Goal: Task Accomplishment & Management: Complete application form

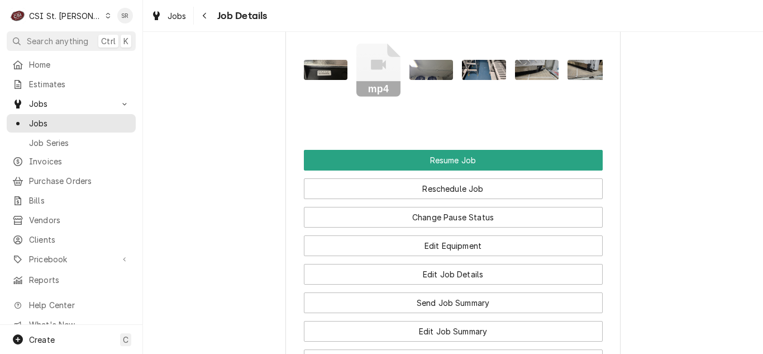
scroll to position [1072, 0]
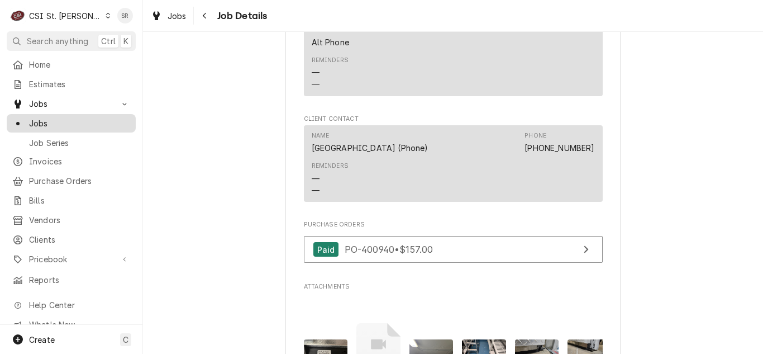
drag, startPoint x: 45, startPoint y: 123, endPoint x: 84, endPoint y: 120, distance: 39.2
click at [84, 120] on span "Jobs" at bounding box center [79, 123] width 101 height 12
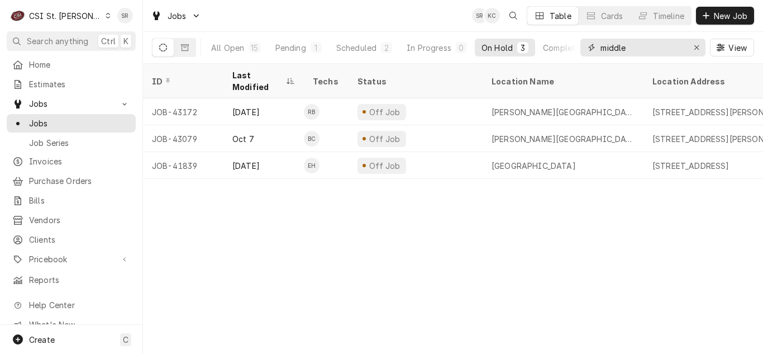
drag, startPoint x: 641, startPoint y: 53, endPoint x: 569, endPoint y: 28, distance: 76.5
click at [569, 28] on div "Jobs SR KC Table Cards Timeline New Job All Open 15 Pending 1 Scheduled 2 In Pr…" at bounding box center [453, 32] width 620 height 64
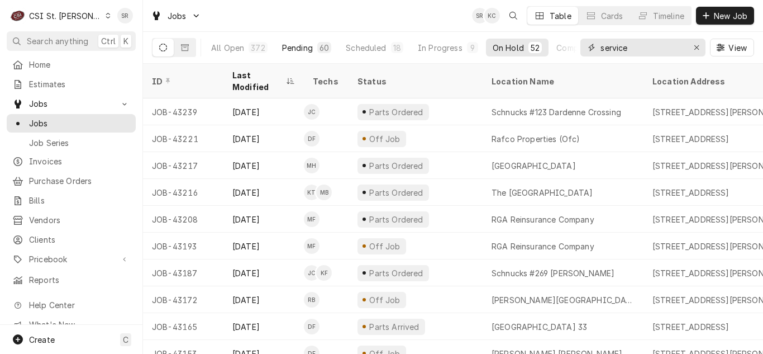
type input "service"
click at [327, 49] on div "60" at bounding box center [324, 47] width 14 height 11
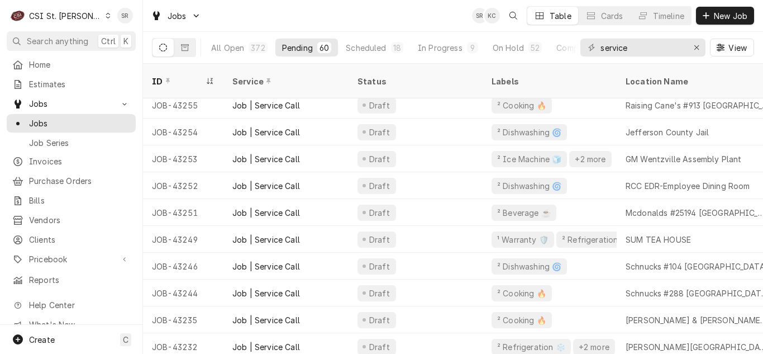
scroll to position [223, 0]
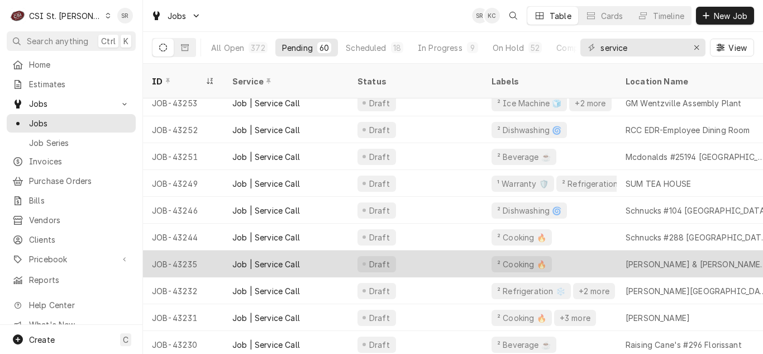
click at [395, 255] on div "Draft" at bounding box center [416, 263] width 134 height 27
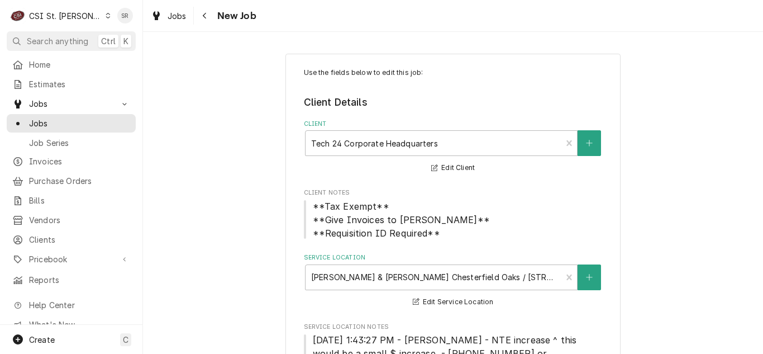
type textarea "x"
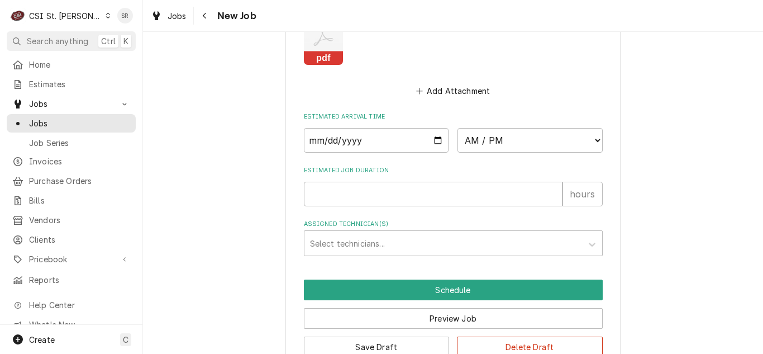
scroll to position [1388, 0]
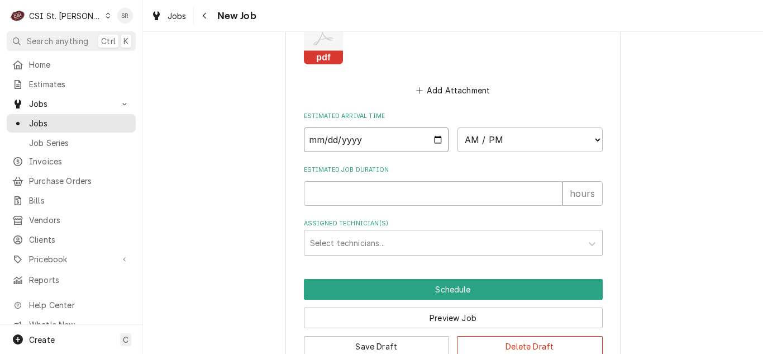
click at [435, 127] on input "Date" at bounding box center [376, 139] width 145 height 25
type input "2025-10-14"
click at [507, 127] on select "AM / PM 6:00 AM 6:15 AM 6:30 AM 6:45 AM 7:00 AM 7:15 AM 7:30 AM 7:45 AM 8:00 AM…" at bounding box center [529, 139] width 145 height 25
type textarea "x"
select select "16:00:00"
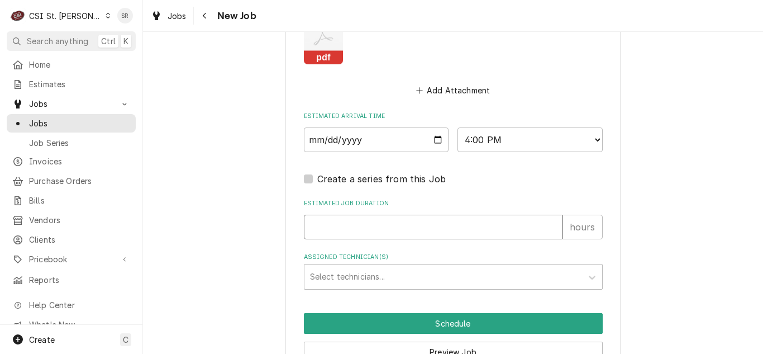
click at [376, 215] on input "Estimated Job Duration" at bounding box center [433, 227] width 259 height 25
type textarea "x"
type input "2"
type input "c"
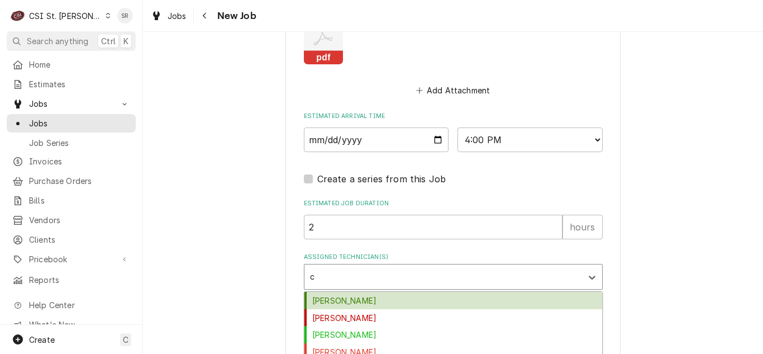
type textarea "x"
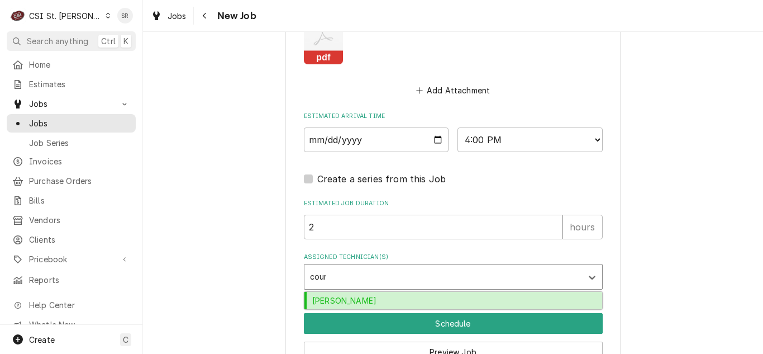
type input "courtn"
type textarea "x"
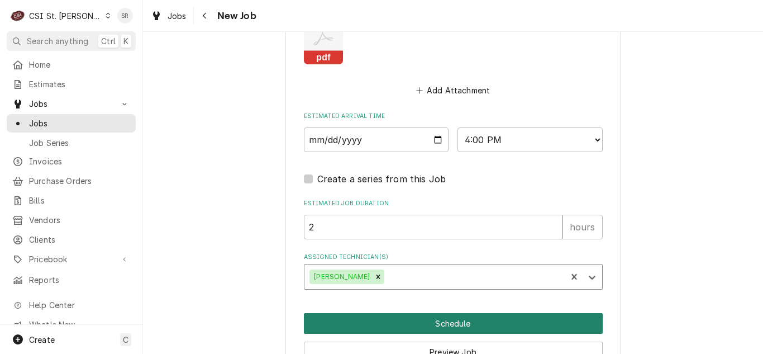
click at [433, 313] on button "Schedule" at bounding box center [453, 323] width 299 height 21
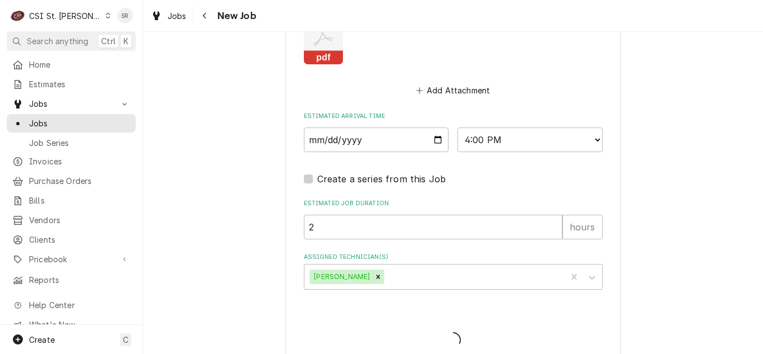
scroll to position [1384, 0]
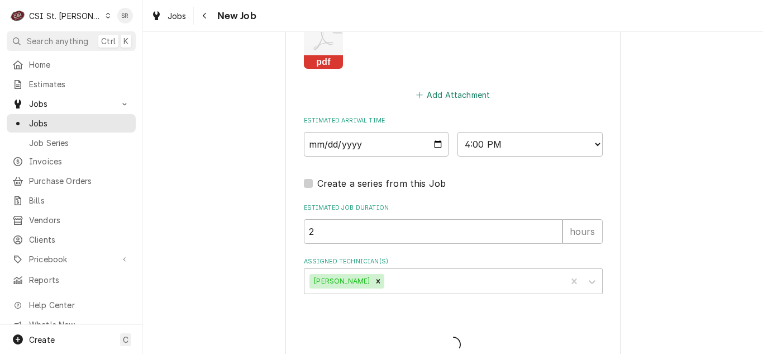
type textarea "x"
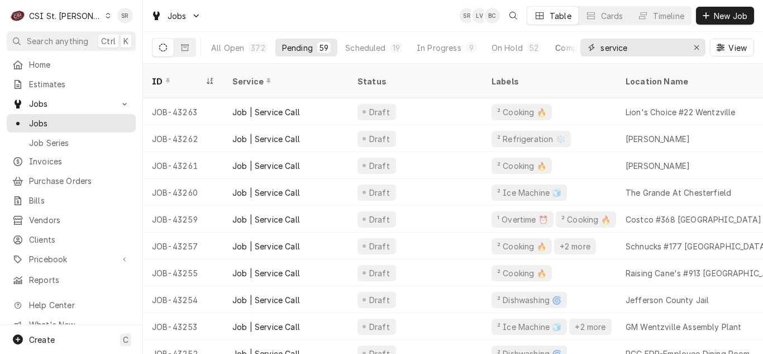
drag, startPoint x: 640, startPoint y: 55, endPoint x: 561, endPoint y: 45, distance: 78.9
click at [561, 45] on div "All Open 372 Pending 59 Scheduled 19 In Progress 9 On Hold 52 Completed 233 ser…" at bounding box center [453, 47] width 602 height 31
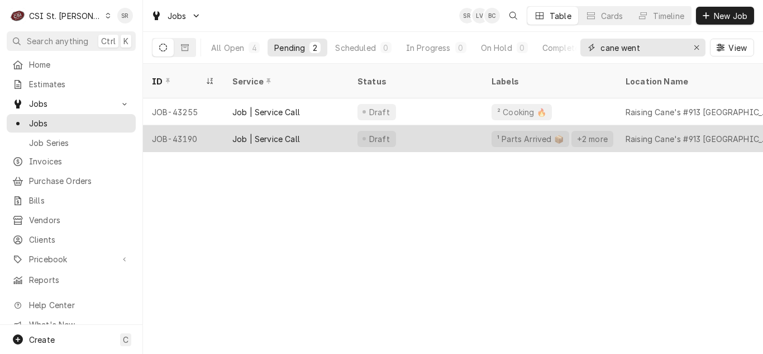
type input "cane went"
click at [611, 125] on div "¹ Parts Arrived 📦 +2 more" at bounding box center [550, 138] width 134 height 27
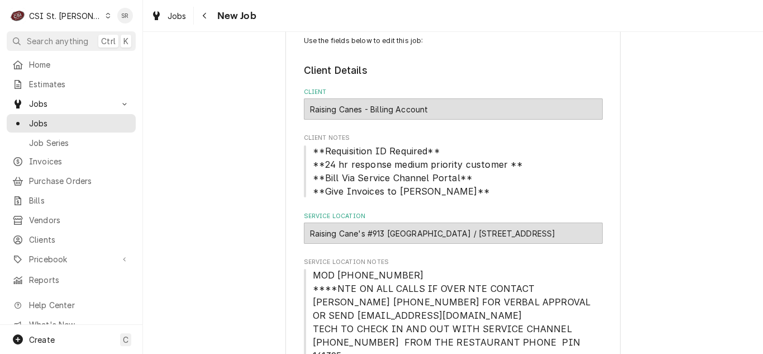
type textarea "x"
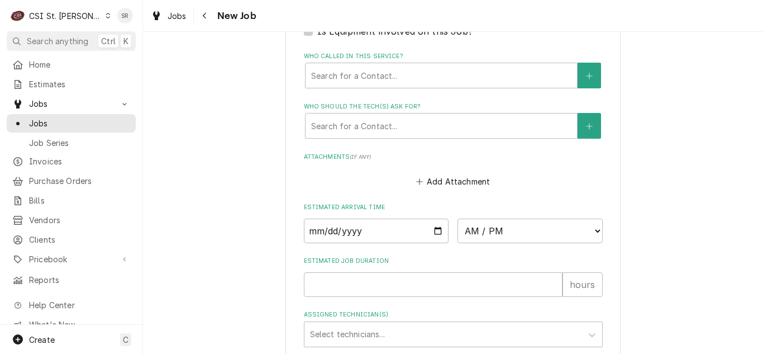
scroll to position [1397, 0]
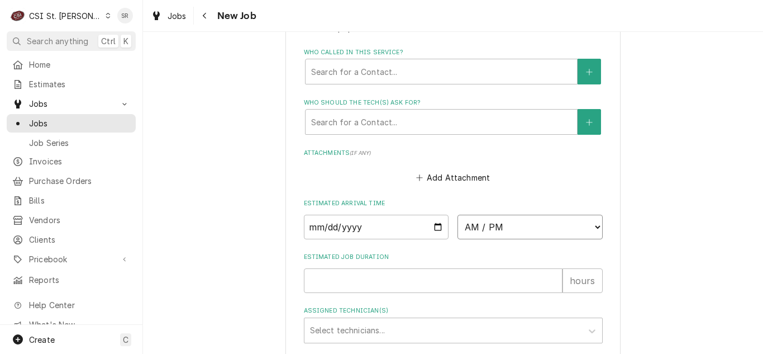
click at [511, 215] on select "AM / PM 6:00 AM 6:15 AM 6:30 AM 6:45 AM 7:00 AM 7:15 AM 7:30 AM 7:45 AM 8:00 AM…" at bounding box center [529, 227] width 145 height 25
select select "15:30:00"
click at [457, 215] on select "AM / PM 6:00 AM 6:15 AM 6:30 AM 6:45 AM 7:00 AM 7:15 AM 7:30 AM 7:45 AM 8:00 AM…" at bounding box center [529, 227] width 145 height 25
click at [437, 215] on input "Date" at bounding box center [376, 227] width 145 height 25
type textarea "x"
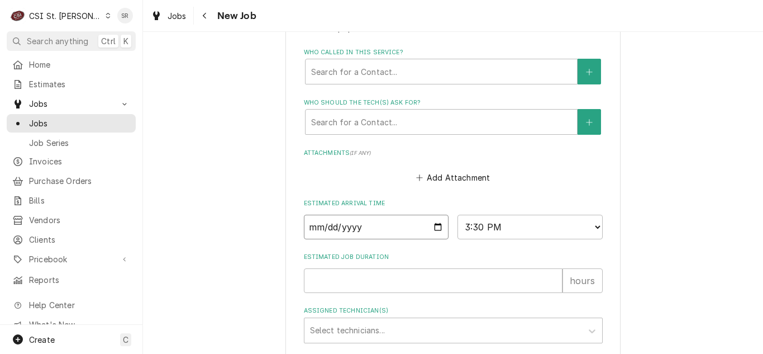
type input "[DATE]"
click at [349, 268] on input "Estimated Job Duration" at bounding box center [433, 280] width 259 height 25
type textarea "x"
type input "1"
type textarea "x"
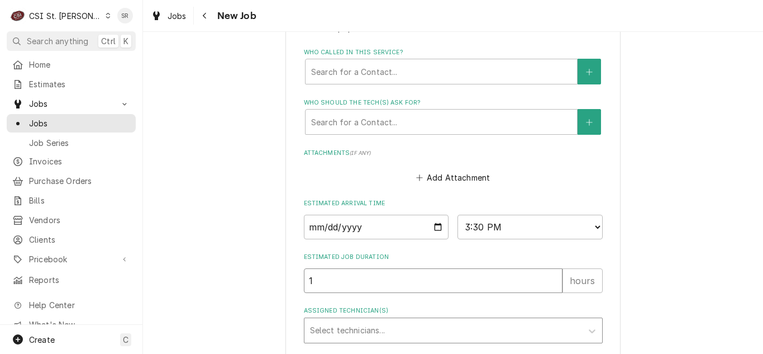
type input "1"
click at [336, 320] on div "Assigned Technician(s)" at bounding box center [443, 330] width 266 height 20
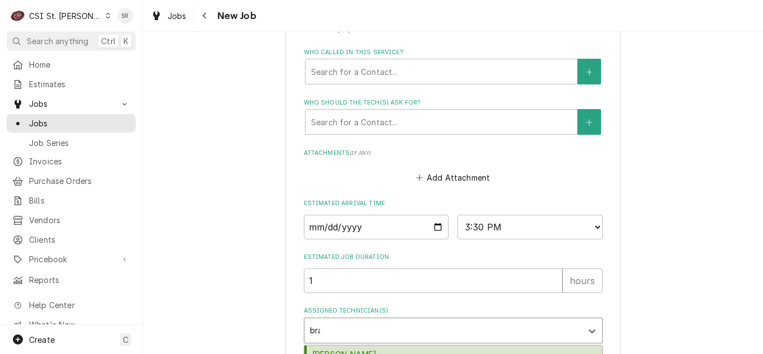
type input "brad"
click at [328, 345] on div "Brad Cope" at bounding box center [453, 353] width 298 height 17
type textarea "x"
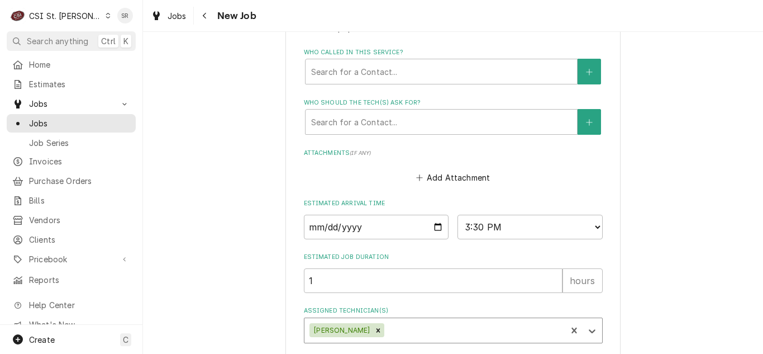
type textarea "x"
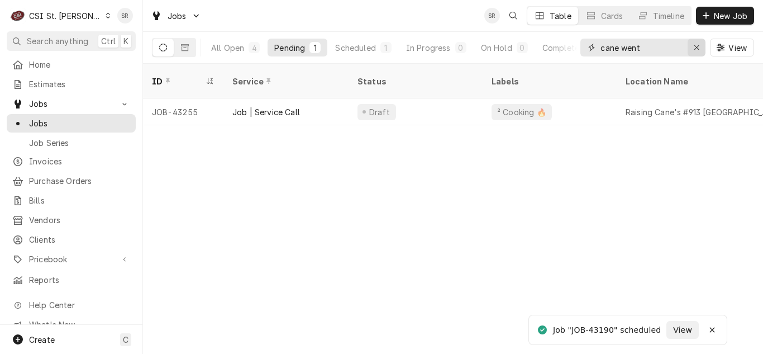
click at [702, 47] on button "Erase input" at bounding box center [697, 48] width 18 height 18
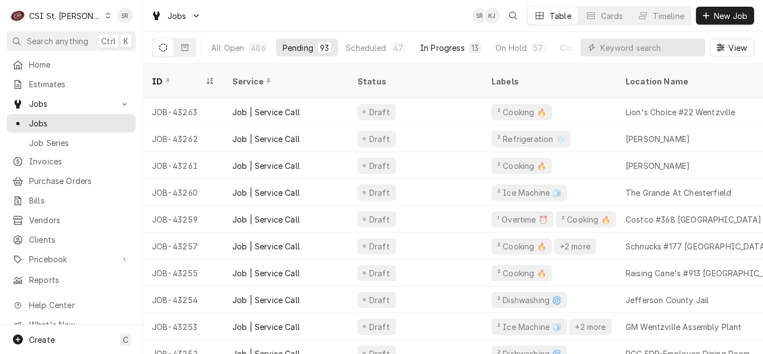
click at [394, 45] on div "47" at bounding box center [398, 48] width 10 height 12
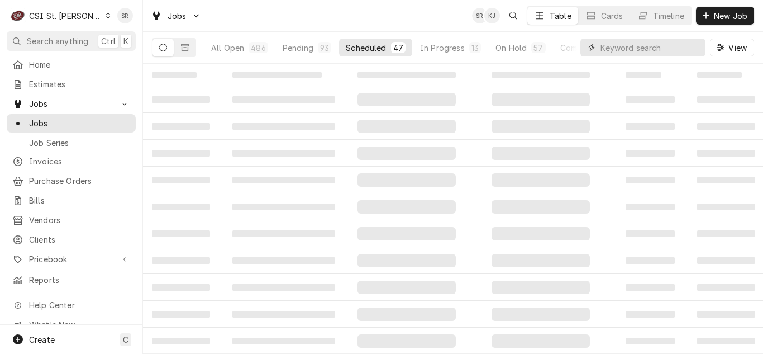
click at [667, 53] on input "Dynamic Content Wrapper" at bounding box center [650, 48] width 99 height 18
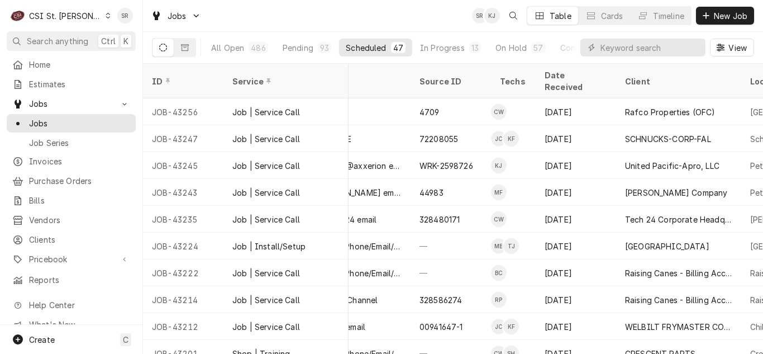
scroll to position [0, 637]
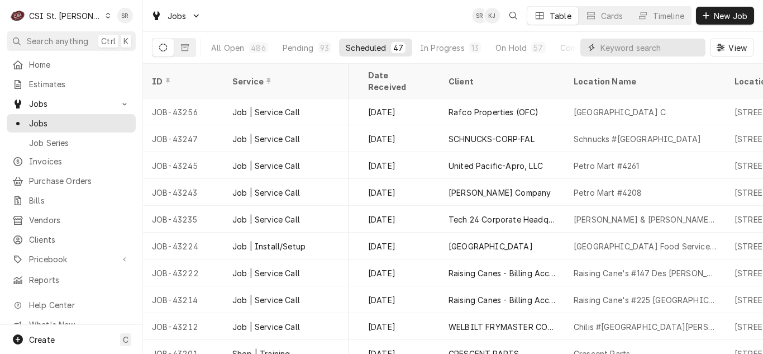
click at [636, 49] on input "Dynamic Content Wrapper" at bounding box center [650, 48] width 99 height 18
click at [471, 48] on div "13" at bounding box center [474, 48] width 7 height 12
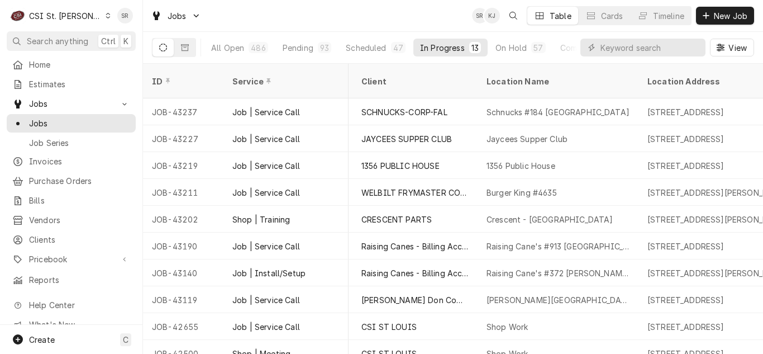
scroll to position [0, 732]
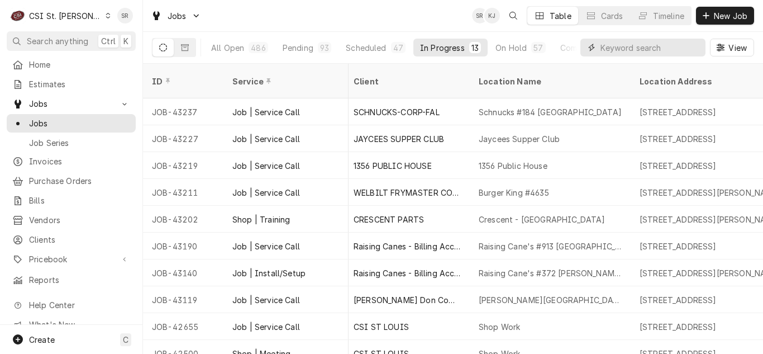
click at [641, 53] on input "Dynamic Content Wrapper" at bounding box center [650, 48] width 99 height 18
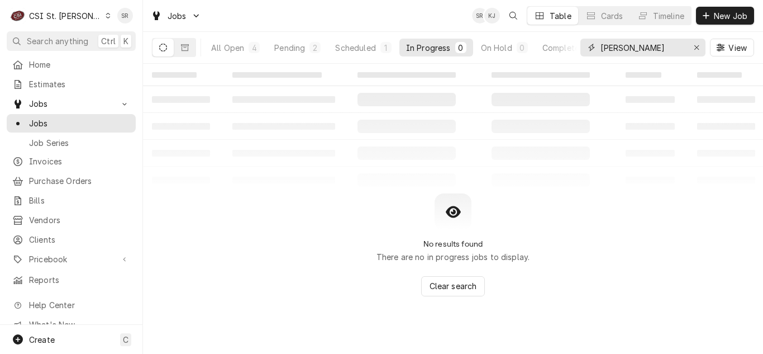
drag, startPoint x: 641, startPoint y: 53, endPoint x: 588, endPoint y: 53, distance: 53.1
click at [588, 53] on div "barnes" at bounding box center [642, 48] width 125 height 18
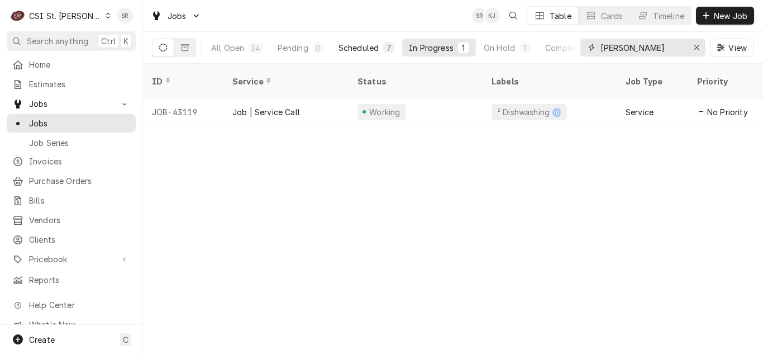
type input "courtney"
click at [368, 42] on div "Scheduled" at bounding box center [359, 48] width 40 height 12
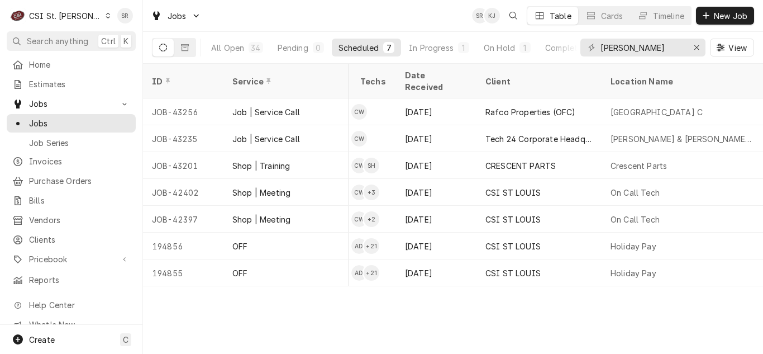
scroll to position [0, 679]
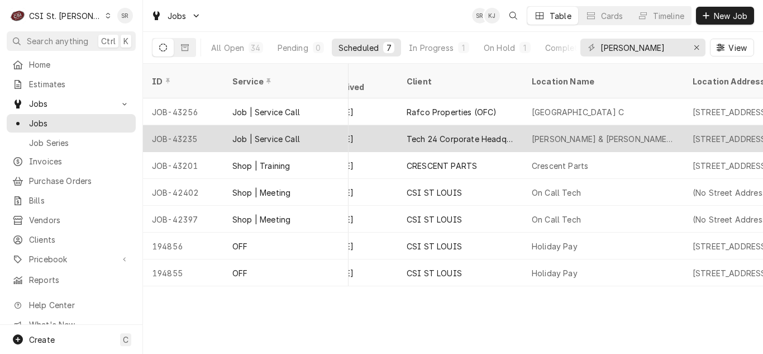
click at [496, 133] on div "Tech 24 Corporate Headquarters" at bounding box center [460, 139] width 107 height 12
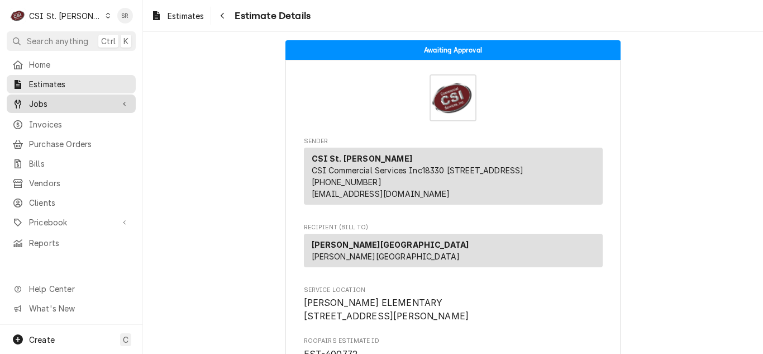
click at [63, 104] on span "Jobs" at bounding box center [71, 104] width 84 height 12
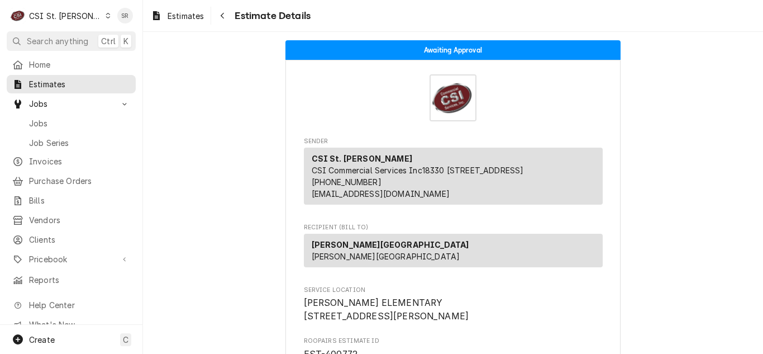
click at [161, 22] on div "Dynamic Content Wrapper" at bounding box center [156, 15] width 11 height 13
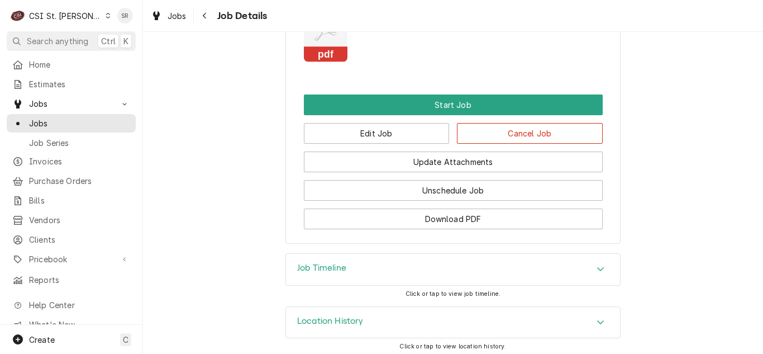
scroll to position [1532, 0]
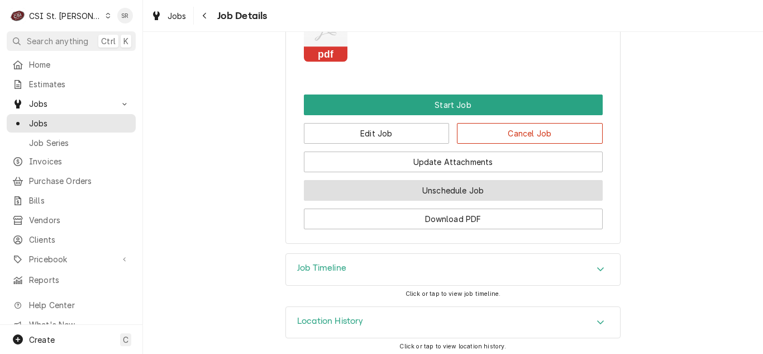
click at [478, 194] on button "Unschedule Job" at bounding box center [453, 190] width 299 height 21
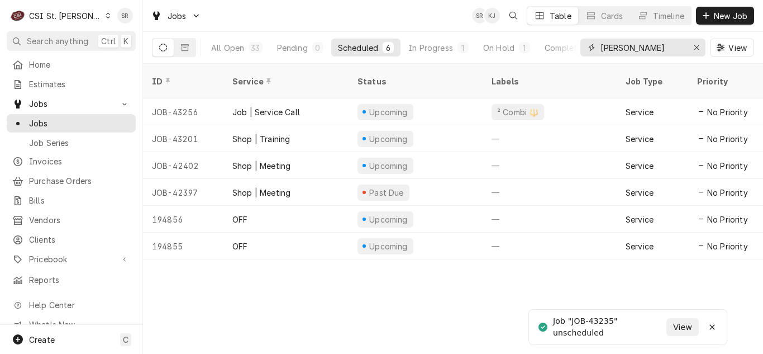
drag, startPoint x: 636, startPoint y: 54, endPoint x: 593, endPoint y: 40, distance: 44.7
click at [593, 40] on div "courtney" at bounding box center [642, 48] width 125 height 18
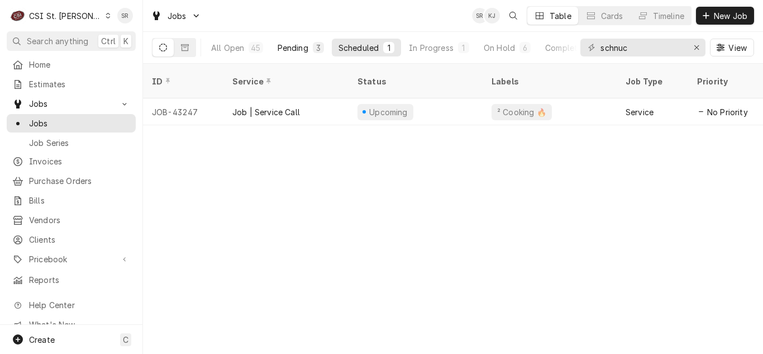
click at [303, 53] on button "Pending 3" at bounding box center [301, 48] width 60 height 18
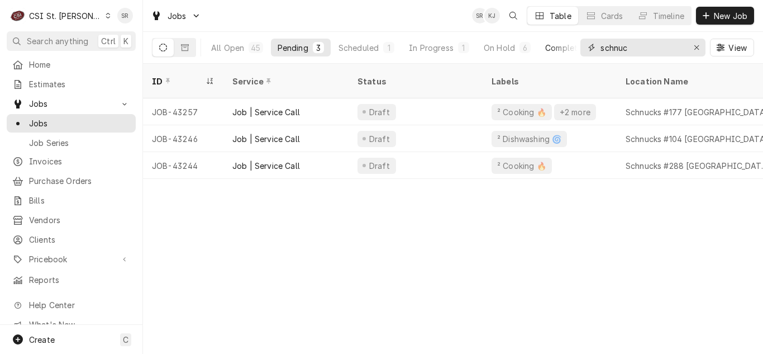
drag, startPoint x: 642, startPoint y: 55, endPoint x: 555, endPoint y: 44, distance: 87.8
click at [555, 44] on div "All Open 45 Pending 3 Scheduled 1 In Progress 1 On Hold 6 Completed 34 schnuc V…" at bounding box center [453, 47] width 602 height 31
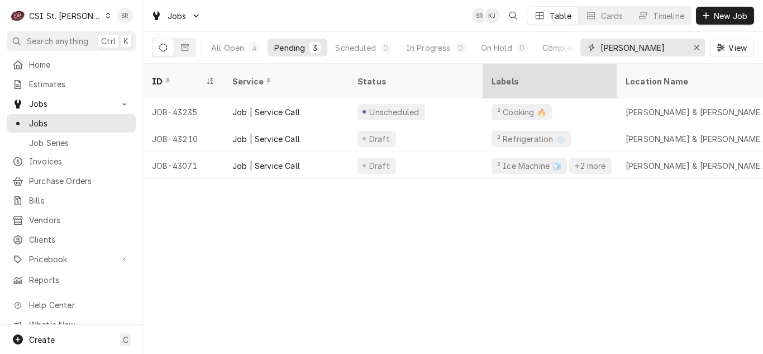
drag, startPoint x: 631, startPoint y: 50, endPoint x: 502, endPoint y: 69, distance: 131.0
click at [602, 49] on input "[PERSON_NAME]" at bounding box center [643, 48] width 84 height 18
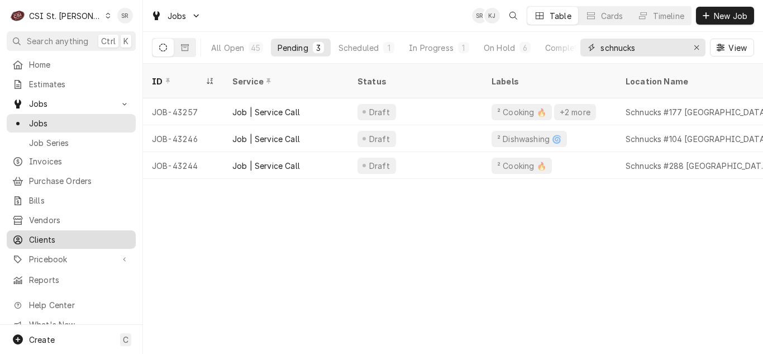
type input "schnucks"
drag, startPoint x: 45, startPoint y: 241, endPoint x: 117, endPoint y: 229, distance: 73.0
click at [45, 241] on link "Clients" at bounding box center [71, 239] width 129 height 18
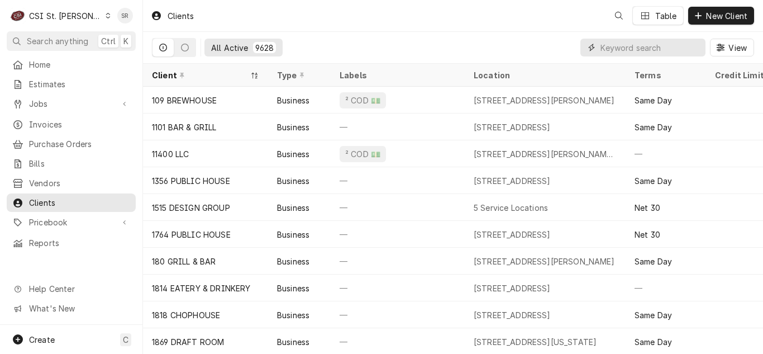
click at [645, 49] on input "Dynamic Content Wrapper" at bounding box center [650, 48] width 99 height 18
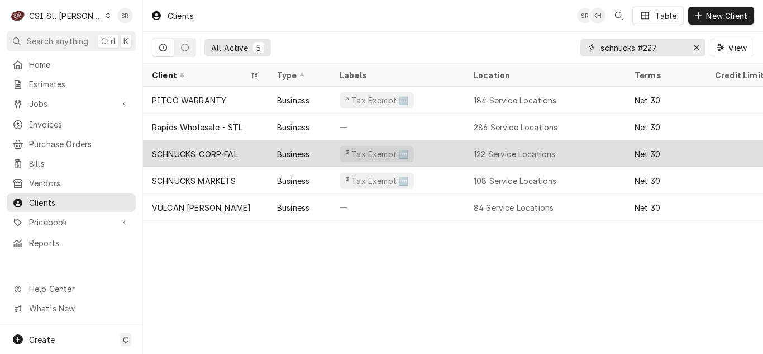
type input "schnucks #227"
click at [232, 154] on div "SCHNUCKS-CORP-FAL" at bounding box center [195, 154] width 86 height 12
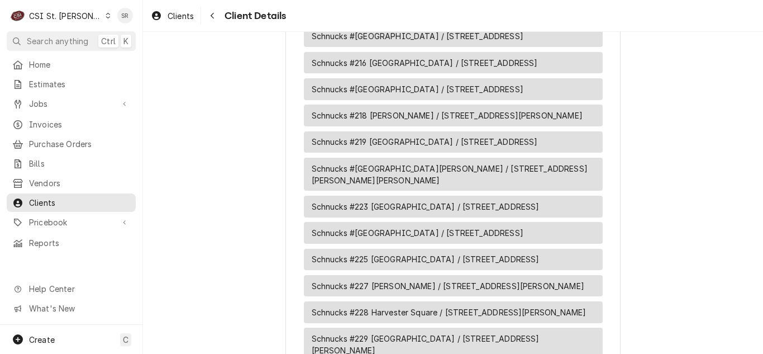
scroll to position [2570, 0]
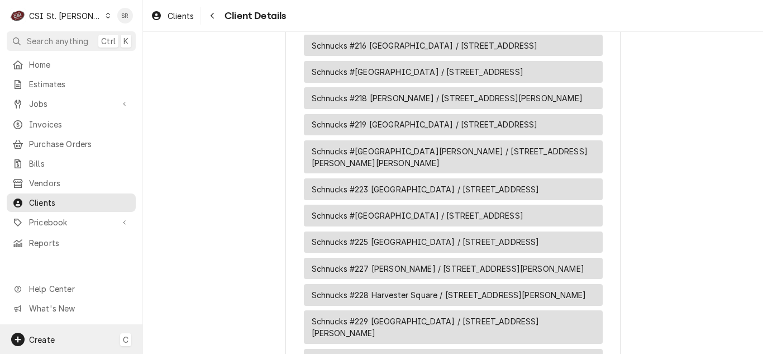
click at [68, 340] on div "Create C" at bounding box center [71, 339] width 142 height 29
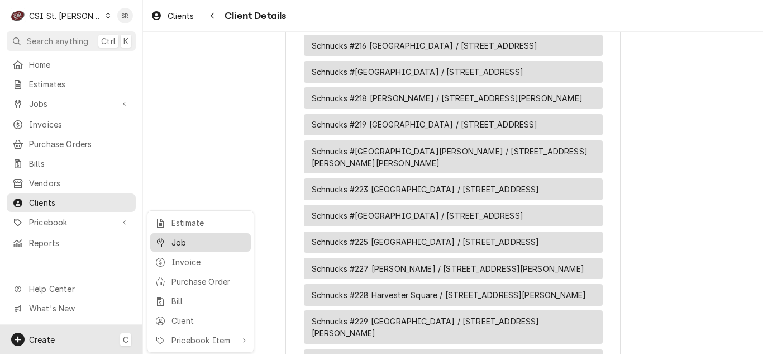
click at [196, 244] on div "Job" at bounding box center [208, 242] width 75 height 12
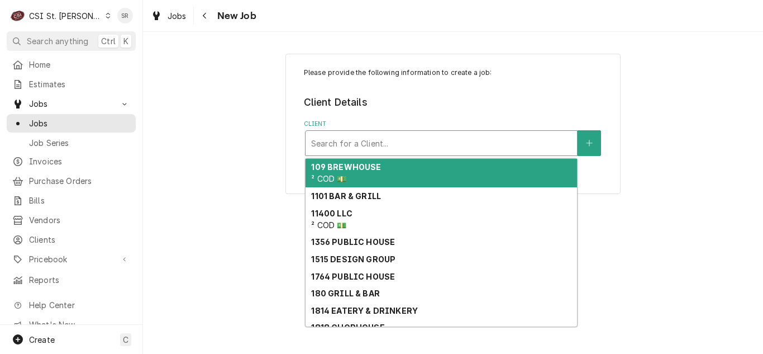
click at [445, 139] on div "Client" at bounding box center [441, 143] width 260 height 20
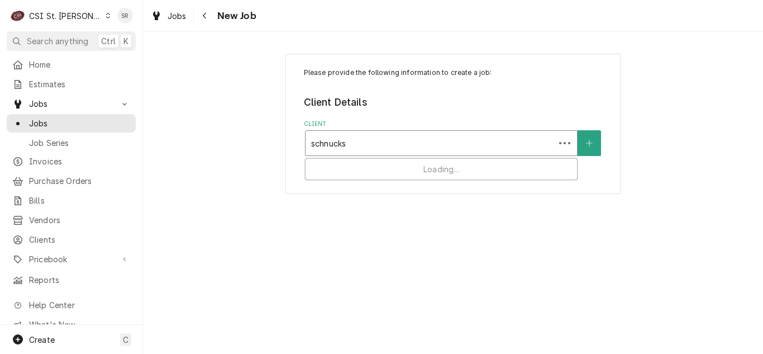
type input "schnucks-"
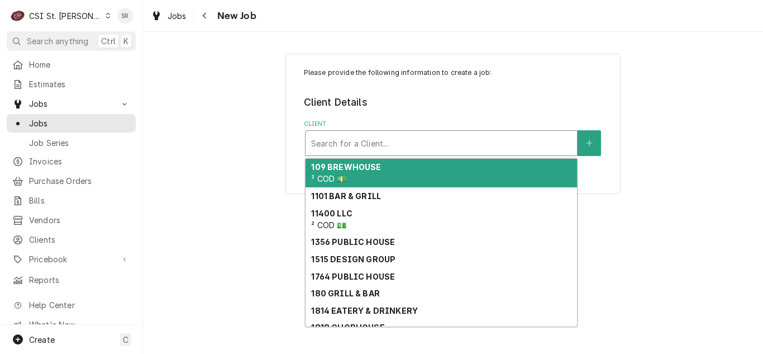
drag, startPoint x: 437, startPoint y: 140, endPoint x: 418, endPoint y: 145, distance: 19.6
click at [418, 145] on div "Client" at bounding box center [441, 143] width 260 height 20
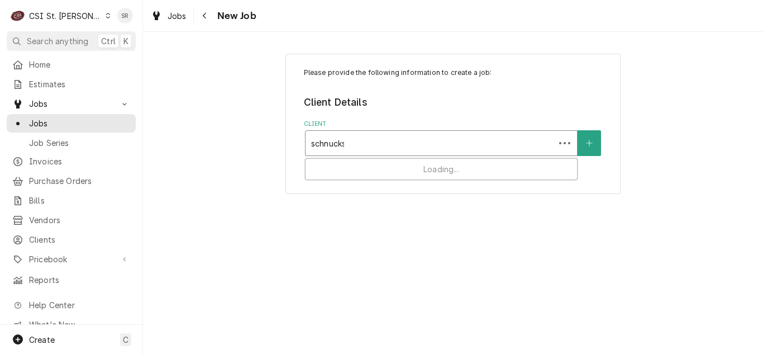
type input "schnucks-"
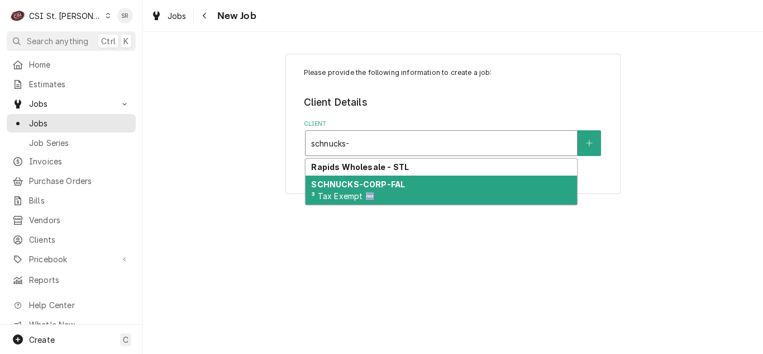
click at [414, 198] on div "SCHNUCKS-CORP-FAL ³ Tax Exempt 🆓" at bounding box center [441, 189] width 271 height 29
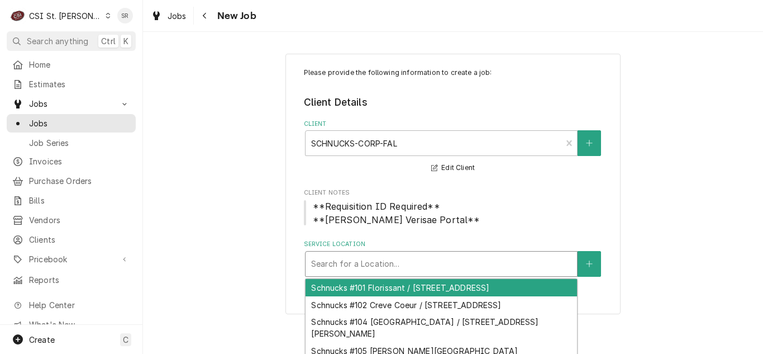
click at [396, 266] on div "Service Location" at bounding box center [441, 264] width 260 height 20
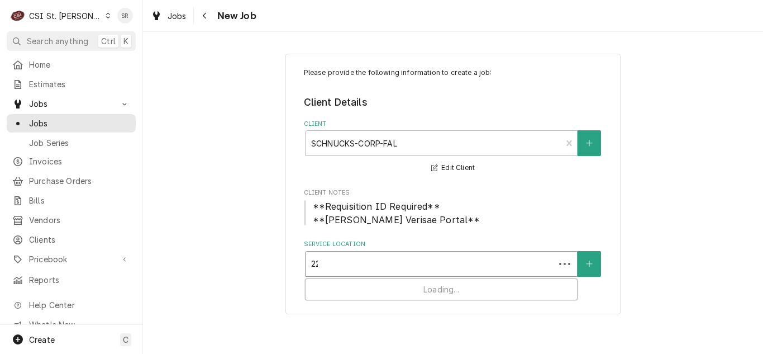
type input "227"
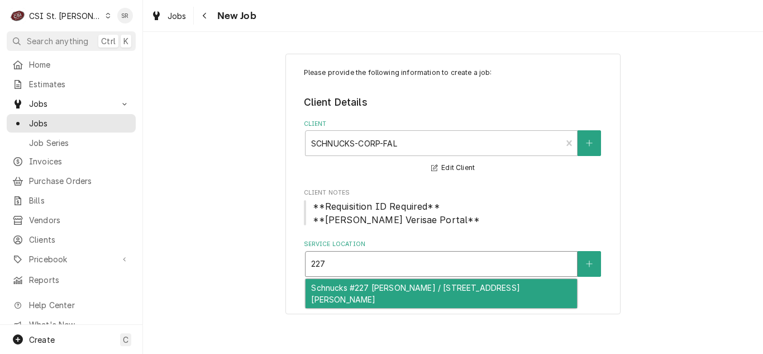
click at [392, 288] on div "Schnucks #227 [PERSON_NAME] / [STREET_ADDRESS][PERSON_NAME]" at bounding box center [441, 293] width 271 height 29
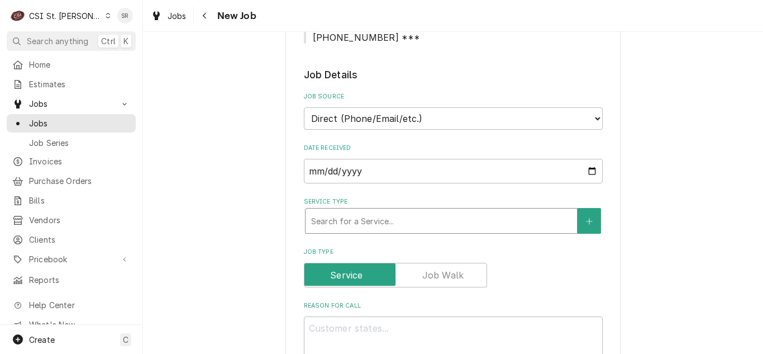
scroll to position [335, 0]
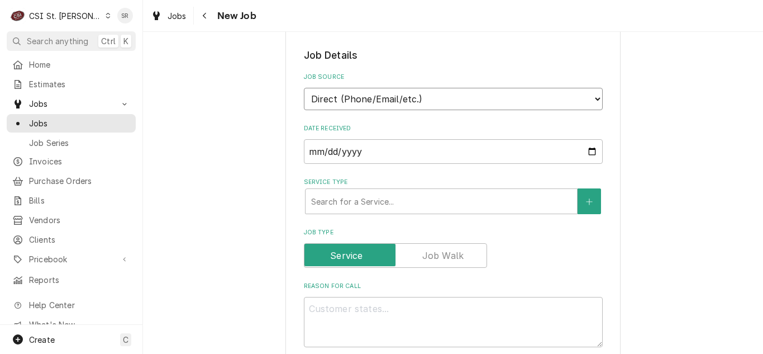
click at [405, 103] on select "Direct (Phone/Email/etc.) Service Channel Corrigo Ecotrak Other" at bounding box center [453, 99] width 299 height 22
select select "100"
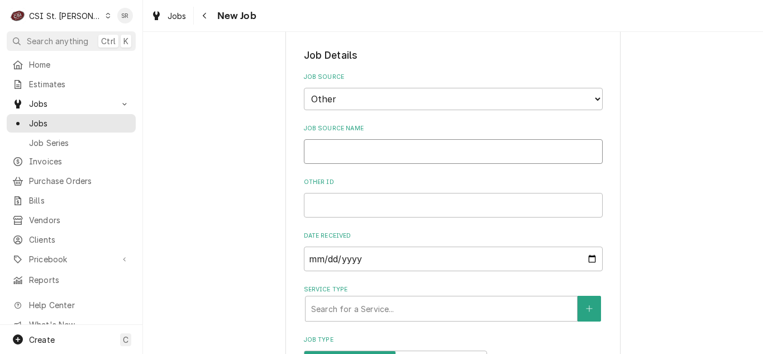
click at [385, 152] on input "Job Source Name" at bounding box center [453, 151] width 299 height 25
type textarea "x"
type input "v"
type textarea "x"
type input "ve"
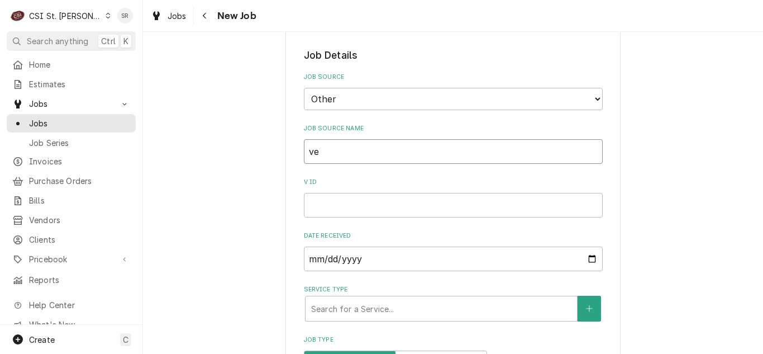
type textarea "x"
type input "ver"
type textarea "x"
type input "veri"
type textarea "x"
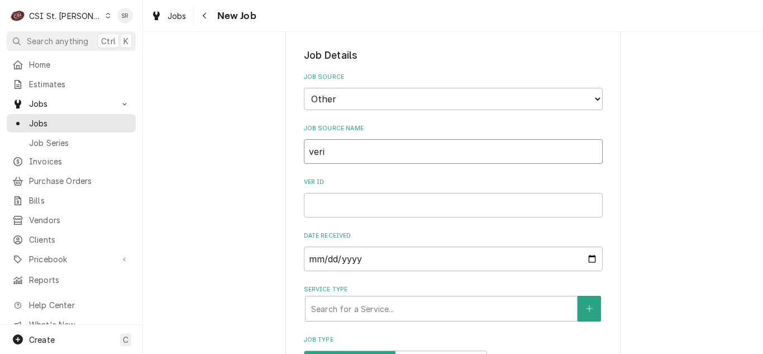
type input "veris"
type textarea "x"
type input "verisa"
type textarea "x"
type input "verisae"
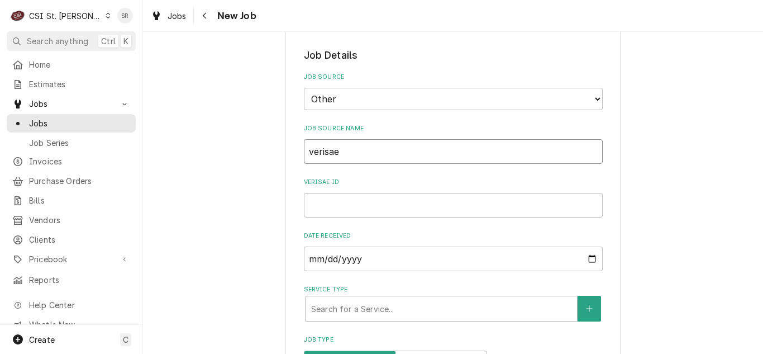
type textarea "x"
type input "verisae"
click at [333, 201] on input "verisae ID" at bounding box center [453, 205] width 299 height 25
paste input "72213056"
type textarea "x"
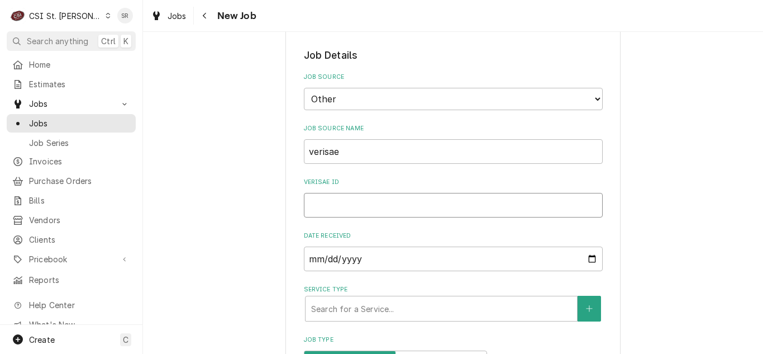
type input "72213056"
type textarea "x"
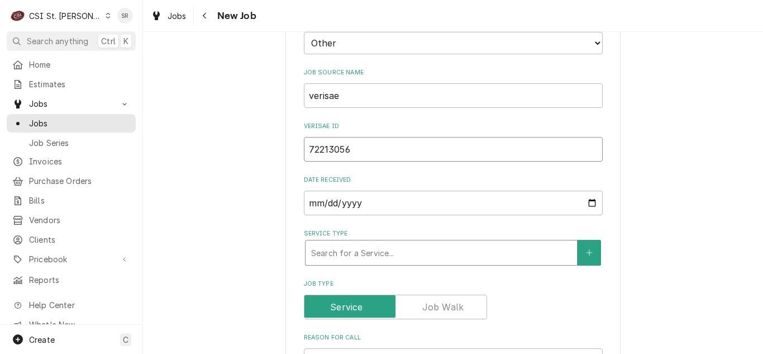
type input "72213056"
click at [357, 261] on div "Service Type" at bounding box center [441, 252] width 260 height 20
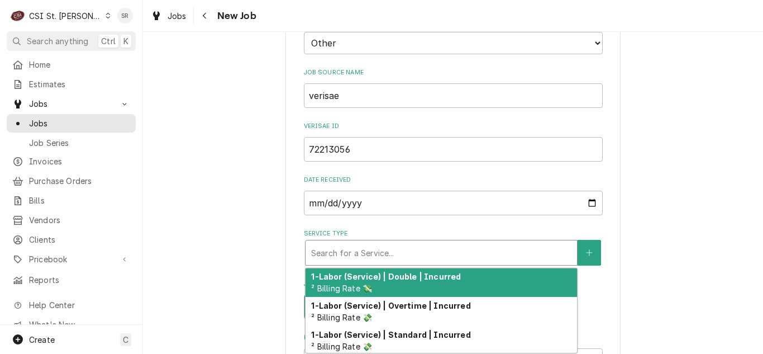
type textarea "x"
type input "s"
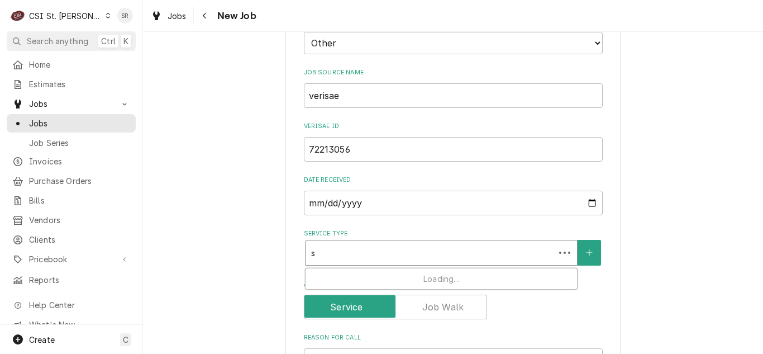
type textarea "x"
type input "se"
type textarea "x"
type input "ser"
type textarea "x"
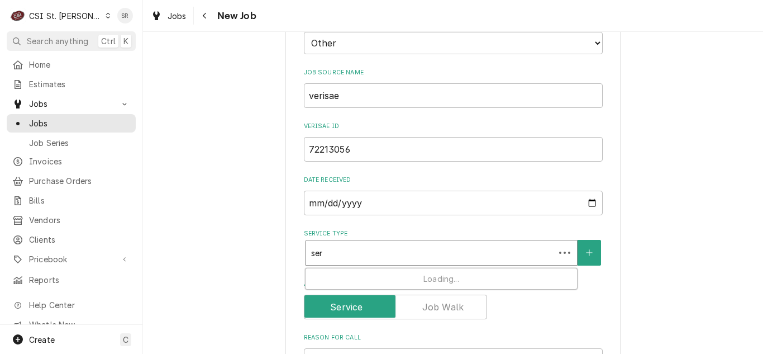
type input "serv"
type textarea "x"
type input "servi"
type textarea "x"
type input "servic"
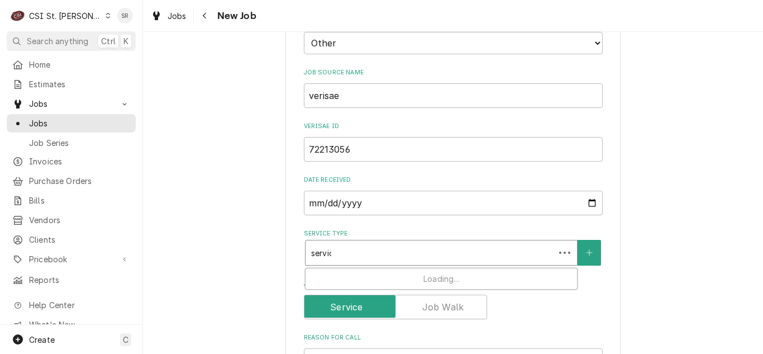
type textarea "x"
type input "service"
type textarea "x"
type input "service"
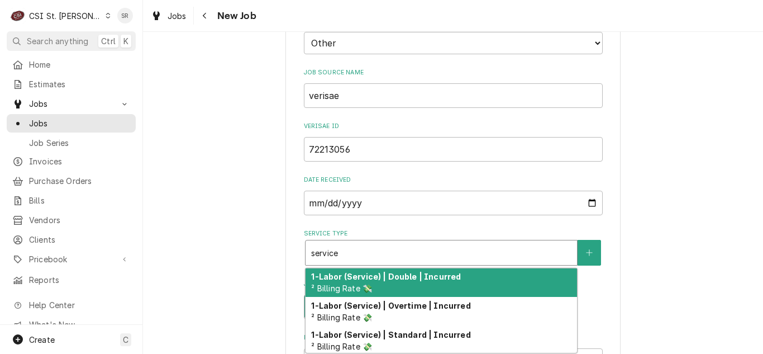
type textarea "x"
type input "service c"
type textarea "x"
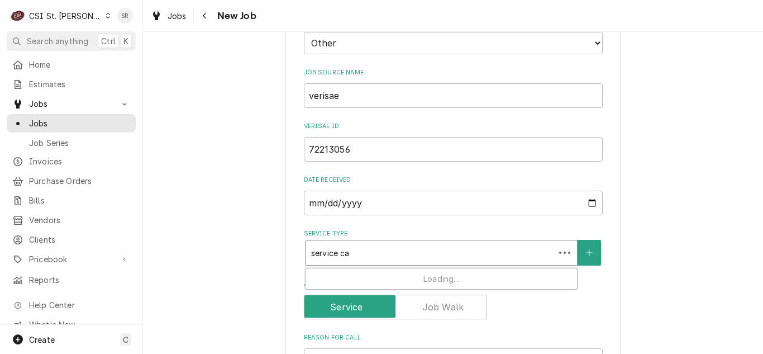
type input "service cal"
type textarea "x"
type input "service call"
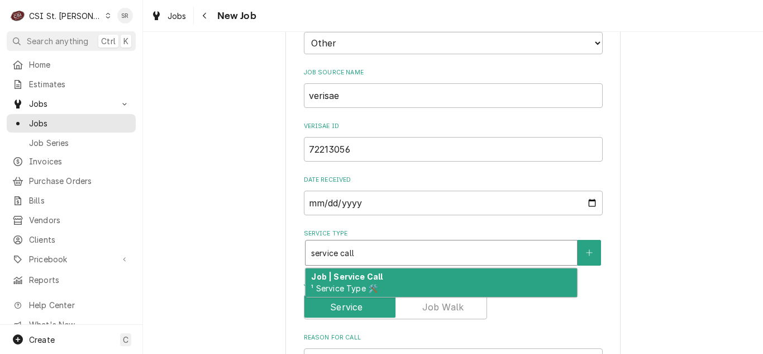
click at [361, 279] on strong "Job | Service Call" at bounding box center [347, 275] width 72 height 9
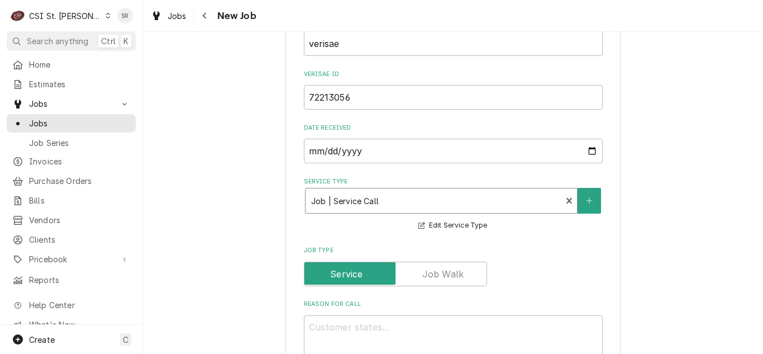
scroll to position [614, 0]
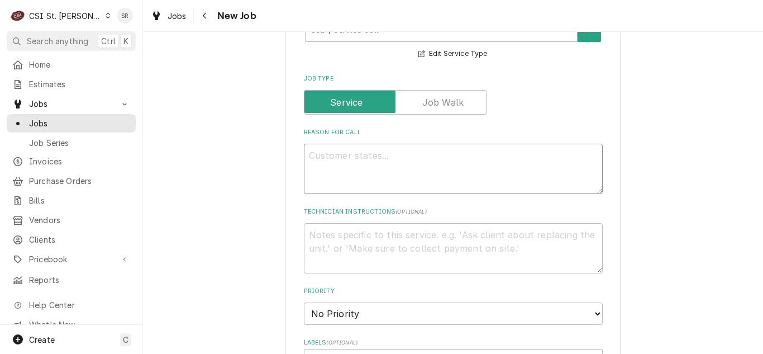
click at [359, 184] on textarea "Reason For Call" at bounding box center [453, 169] width 299 height 50
paste textarea "When you turn on the oven it will not heat up. I need the oven to bake off brea…"
type textarea "x"
type textarea "When you turn on the oven it will not heat up. I need the oven to bake off brea…"
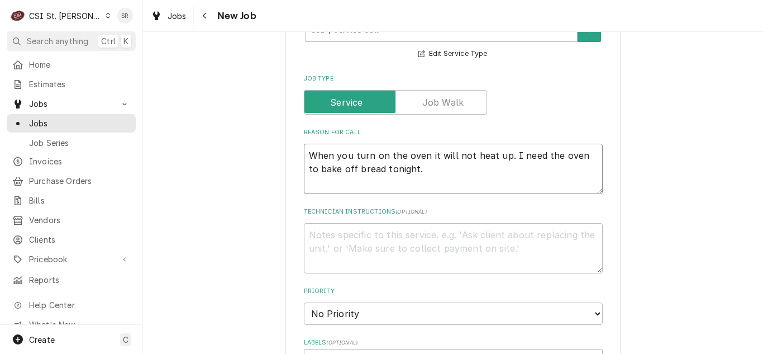
type textarea "x"
type textarea "When you turn on the oven it will not heat up. I need the oven to bake off brea…"
click at [365, 242] on textarea "Technician Instructions ( optional )" at bounding box center [453, 248] width 299 height 50
type textarea "x"
type textarea "e"
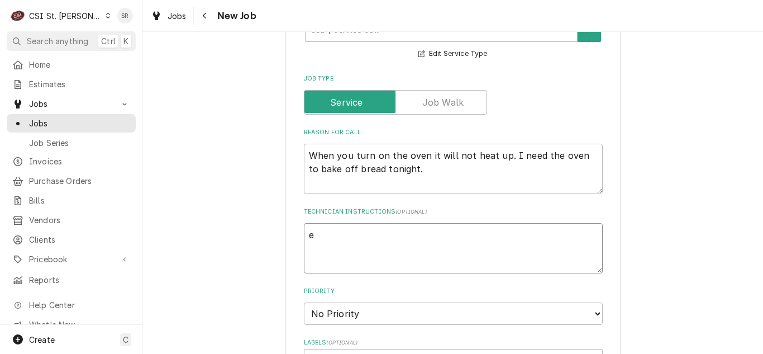
type textarea "x"
type textarea "em"
type textarea "x"
type textarea "eme"
type textarea "x"
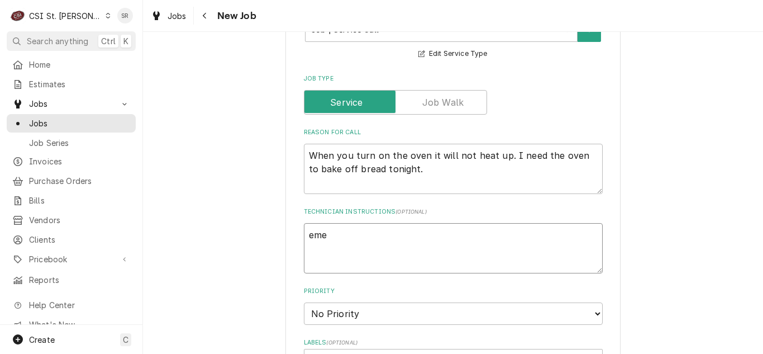
type textarea "emer"
type textarea "x"
type textarea "emerg"
type textarea "x"
type textarea "emergen"
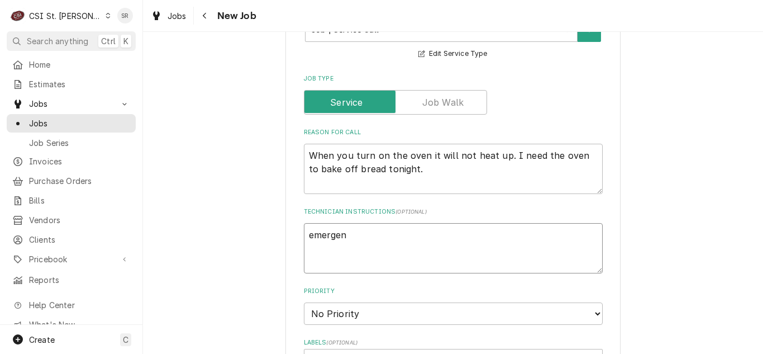
type textarea "x"
type textarea "emergenc"
type textarea "x"
type textarea "emergency"
type textarea "x"
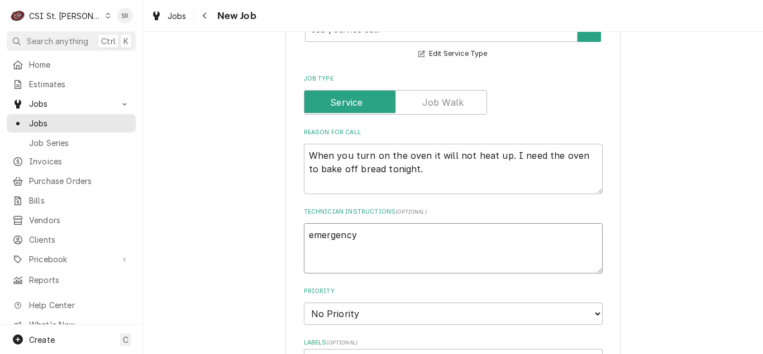
type textarea "emergency"
type textarea "x"
type textarea "emergency ot"
type textarea "x"
type textarea "emergency ot"
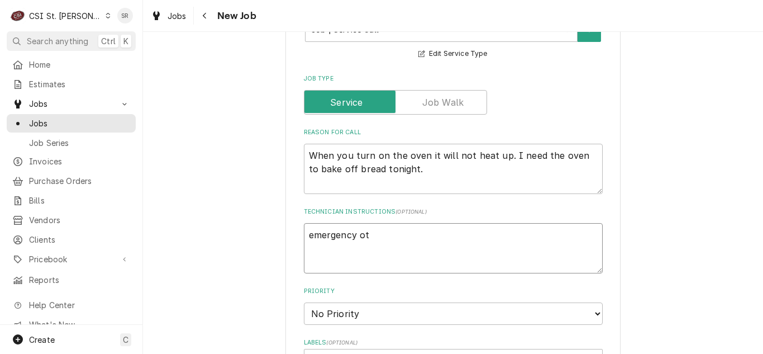
type textarea "x"
type textarea "emergency ot ap"
type textarea "x"
type textarea "emergency ot appr"
type textarea "x"
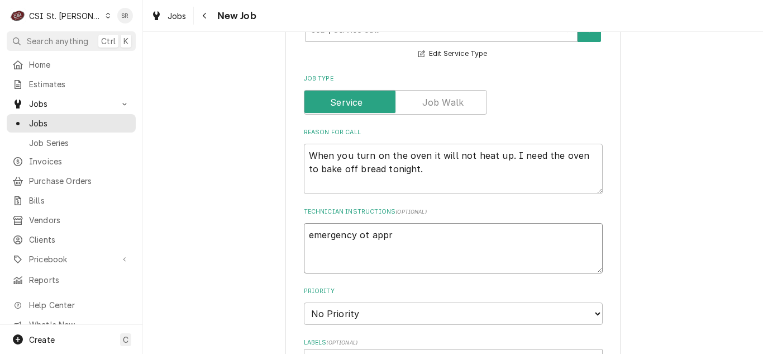
type textarea "emergency ot appro"
type textarea "x"
type textarea "emergency ot approv"
type textarea "x"
type textarea "emergency ot approve"
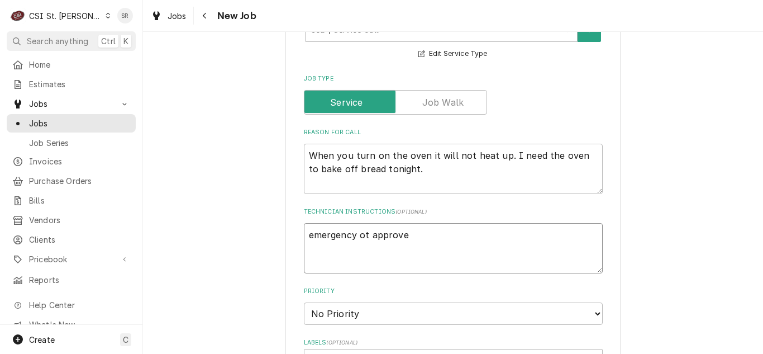
type textarea "x"
type textarea "emergency ot approved"
type textarea "x"
type textarea "emergency ot approved"
type textarea "x"
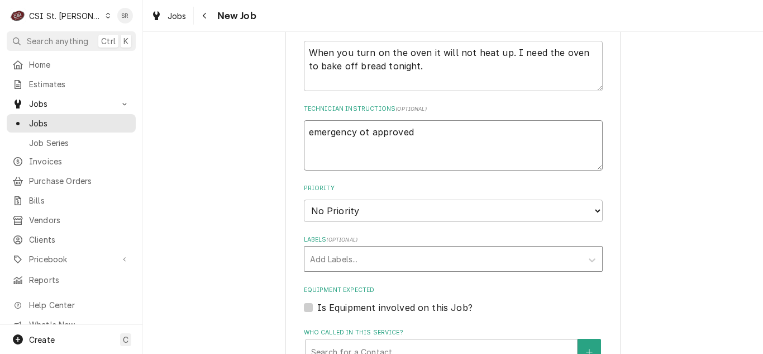
scroll to position [726, 0]
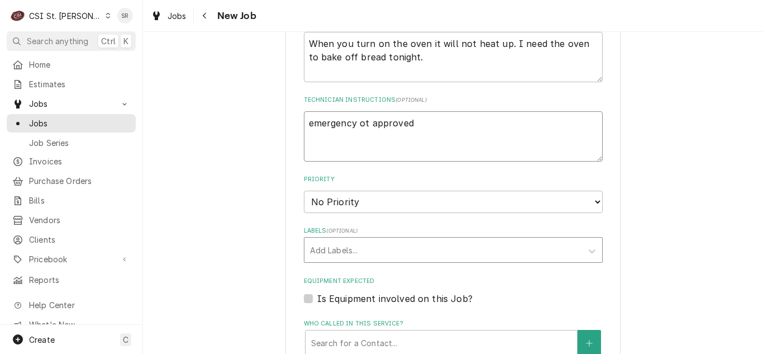
type textarea "emergency ot approved"
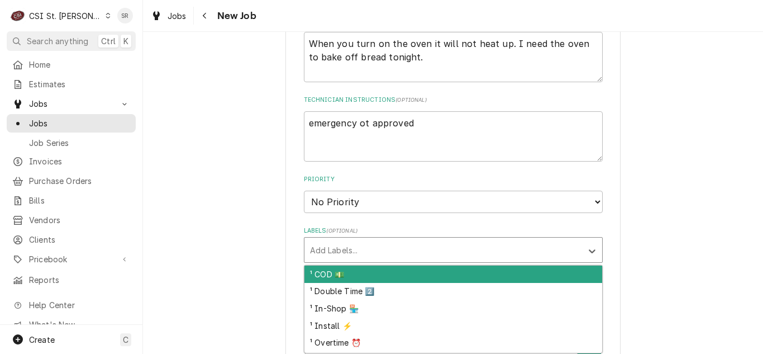
click at [360, 251] on div "Labels" at bounding box center [443, 250] width 266 height 20
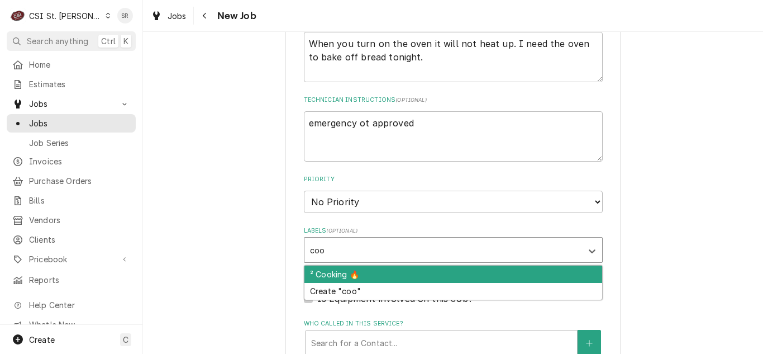
type input "cook"
type textarea "x"
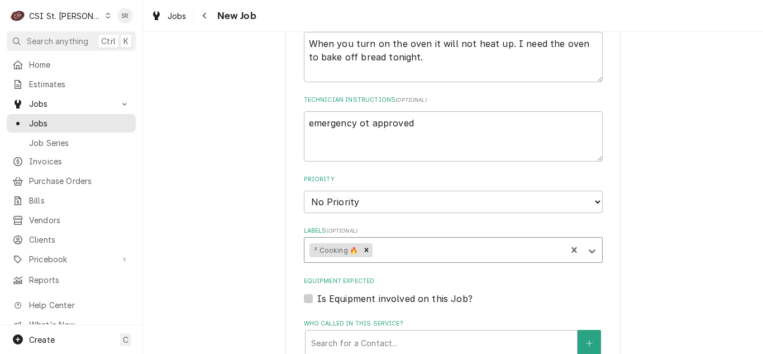
type textarea "x"
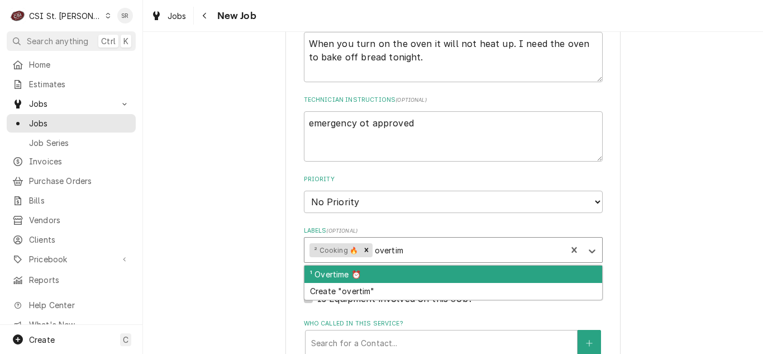
type input "overtime"
click at [385, 274] on div "¹ Overtime ⏰" at bounding box center [453, 273] width 298 height 17
type textarea "x"
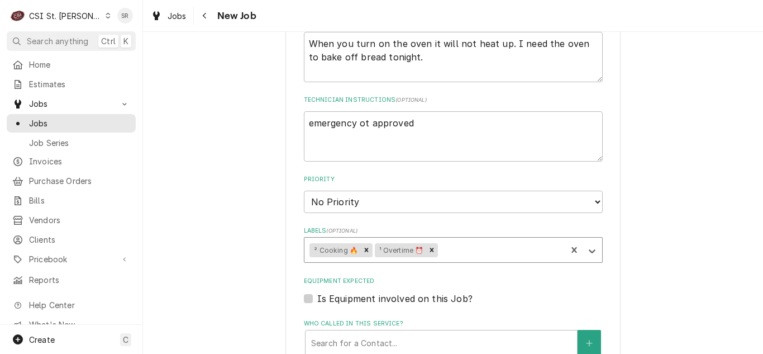
type textarea "x"
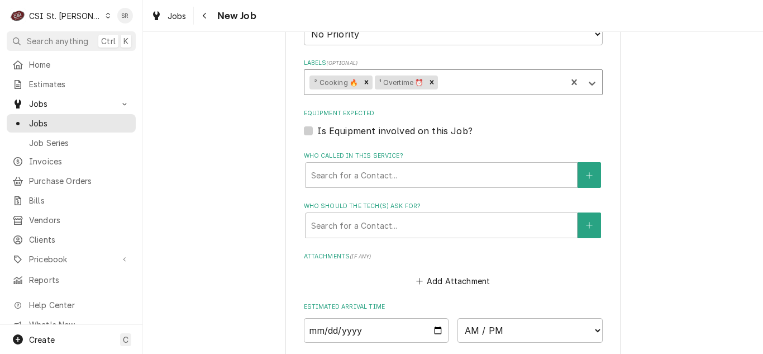
scroll to position [950, 0]
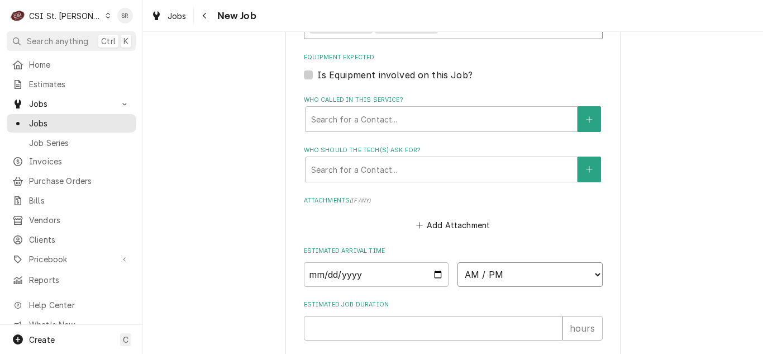
click at [515, 273] on select "AM / PM 6:00 AM 6:15 AM 6:30 AM 6:45 AM 7:00 AM 7:15 AM 7:30 AM 7:45 AM 8:00 AM…" at bounding box center [529, 274] width 145 height 25
select select "15:45:00"
click at [457, 262] on select "AM / PM 6:00 AM 6:15 AM 6:30 AM 6:45 AM 7:00 AM 7:15 AM 7:30 AM 7:45 AM 8:00 AM…" at bounding box center [529, 274] width 145 height 25
drag, startPoint x: 432, startPoint y: 274, endPoint x: 428, endPoint y: 267, distance: 8.1
click at [432, 274] on input "Date" at bounding box center [376, 274] width 145 height 25
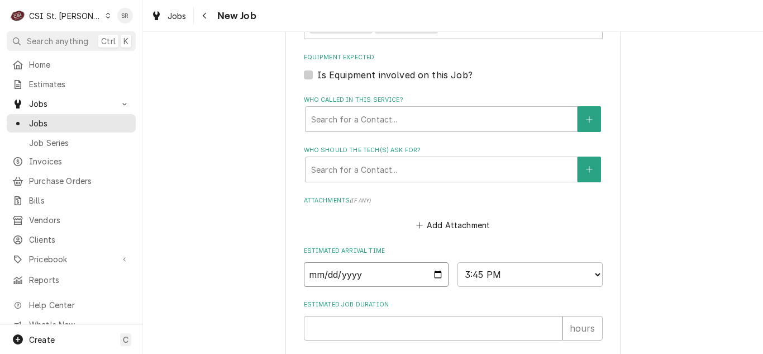
type textarea "x"
type input "[DATE]"
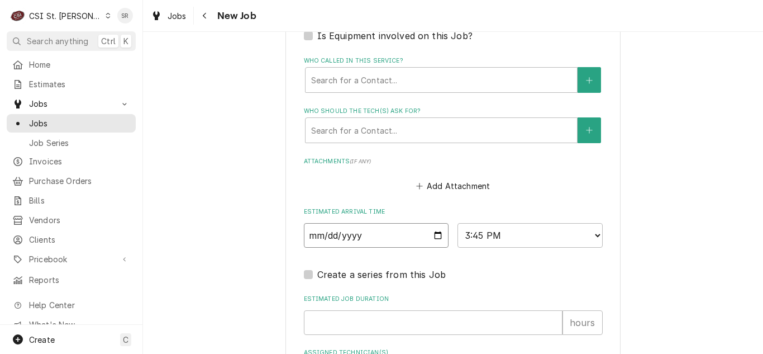
scroll to position [1005, 0]
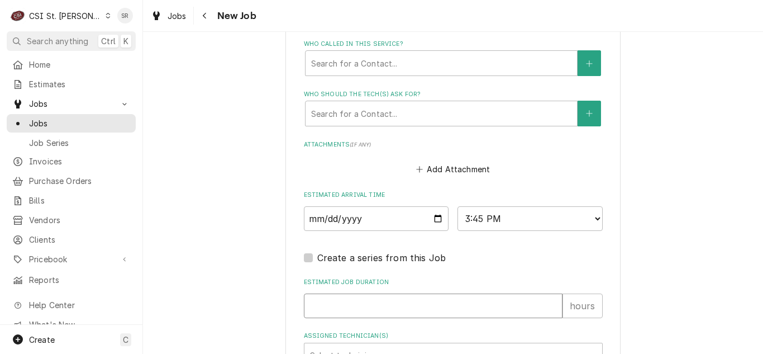
click at [405, 299] on input "Estimated Job Duration" at bounding box center [433, 305] width 259 height 25
type textarea "x"
type input "2"
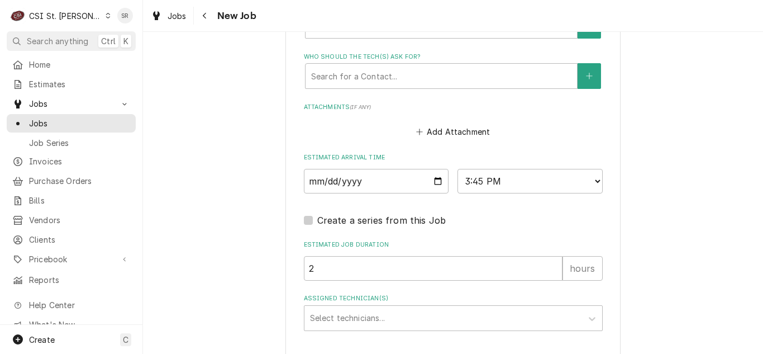
scroll to position [1061, 0]
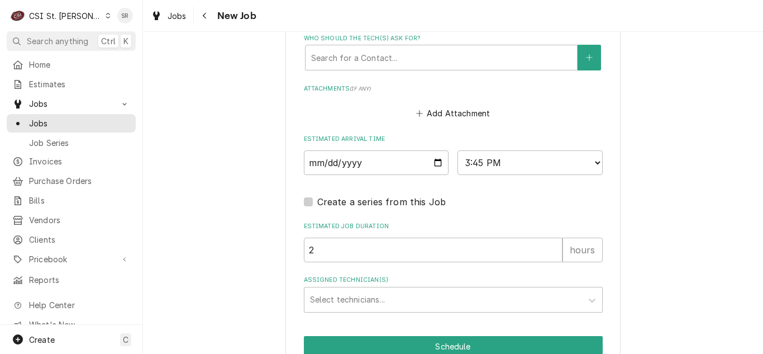
type textarea "x"
click at [374, 298] on div "Assigned Technician(s)" at bounding box center [443, 299] width 266 height 20
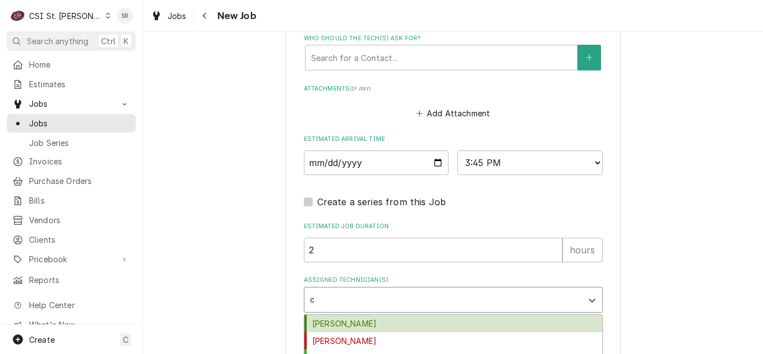
type input "co"
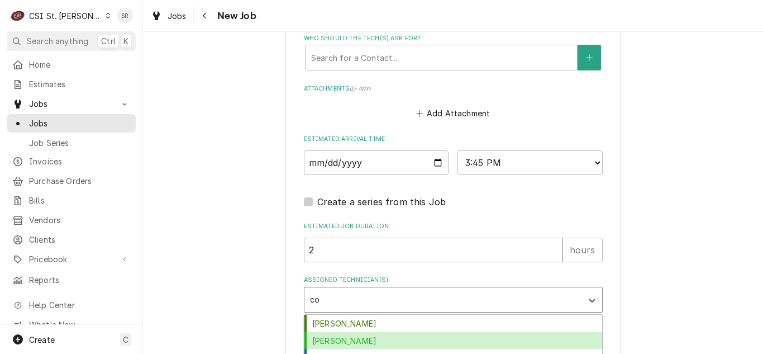
click at [374, 340] on div "[PERSON_NAME]" at bounding box center [453, 340] width 298 height 17
type textarea "x"
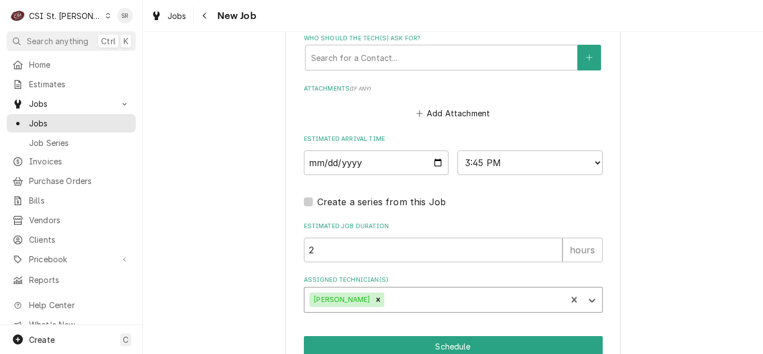
type textarea "x"
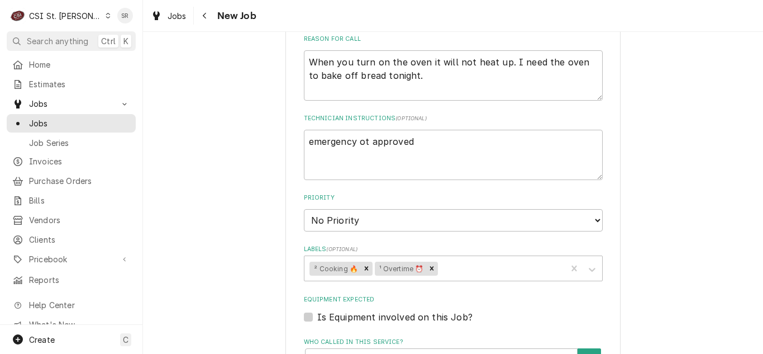
scroll to position [670, 0]
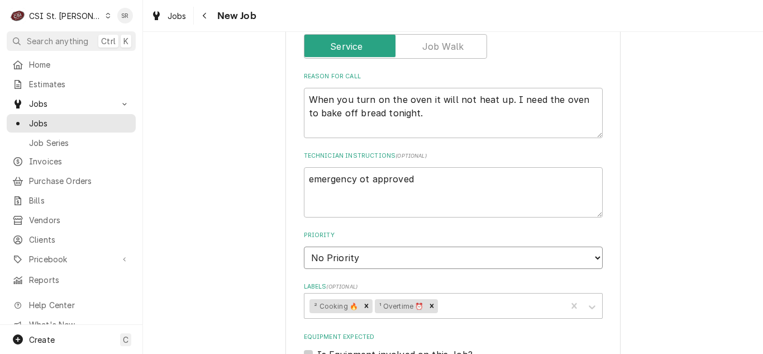
click at [384, 261] on select "No Priority Urgent High Medium Low" at bounding box center [453, 257] width 299 height 22
select select "1"
click at [304, 246] on select "No Priority Urgent High Medium Low" at bounding box center [453, 257] width 299 height 22
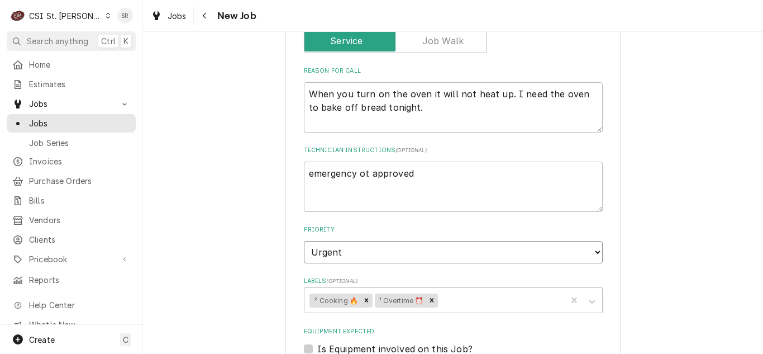
scroll to position [670, 0]
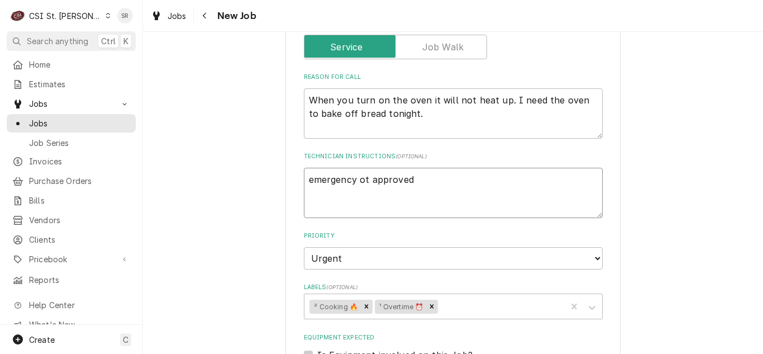
drag, startPoint x: 415, startPoint y: 193, endPoint x: 418, endPoint y: 184, distance: 9.9
click at [415, 193] on textarea "emergency ot approved" at bounding box center [453, 193] width 299 height 50
type textarea "x"
type textarea "emergency ot approved"
type textarea "x"
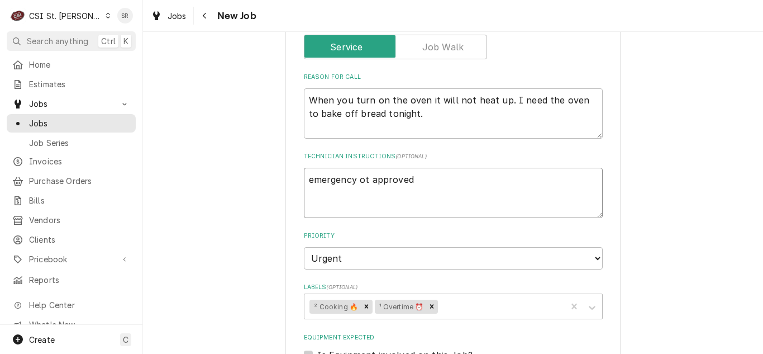
type textarea "emergency ot approved"
paste textarea "Barcode: 227BK54A1 Serial # 242026797 Model # 0V500G2EE"
type textarea "x"
type textarea "emergency ot approved Barcode: 227BK54A1 Serial # 242026797 Model # 0V500G2EE"
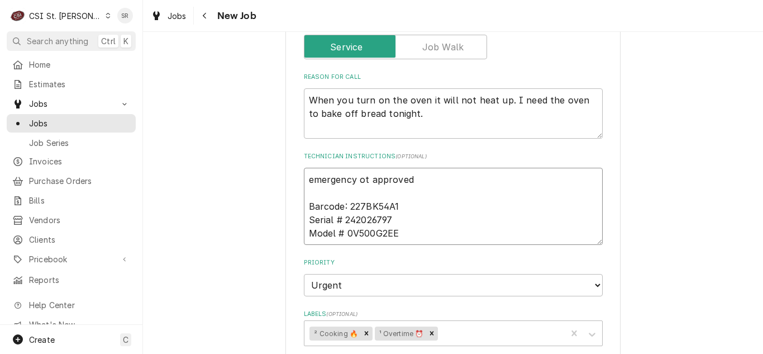
drag, startPoint x: 339, startPoint y: 202, endPoint x: 301, endPoint y: 203, distance: 38.0
click at [304, 203] on textarea "emergency ot approved Barcode: 227BK54A1 Serial # 242026797 Model # 0V500G2EE" at bounding box center [453, 206] width 299 height 77
type textarea "x"
type textarea "emergency ot approved A: 227BK54A1 Serial # 242026797 Model # 0V500G2EE"
type textarea "x"
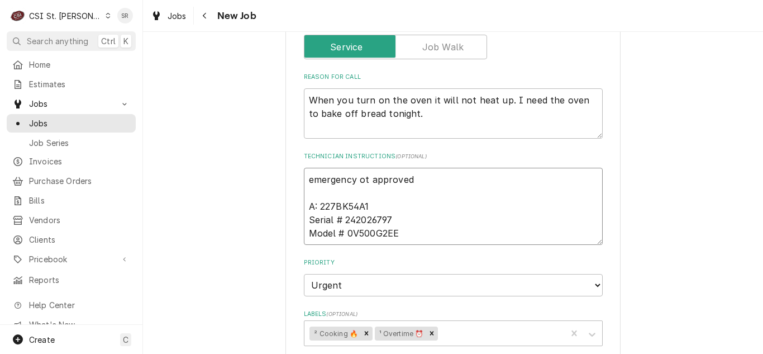
type textarea "emergency ot approved As: 227BK54A1 Serial # 242026797 Model # 0V500G2EE"
type textarea "x"
type textarea "emergency ot approved Ass: 227BK54A1 Serial # 242026797 Model # 0V500G2EE"
type textarea "x"
type textarea "emergency ot approved Asset: 227BK54A1 Serial # 242026797 Model # 0V500G2EE"
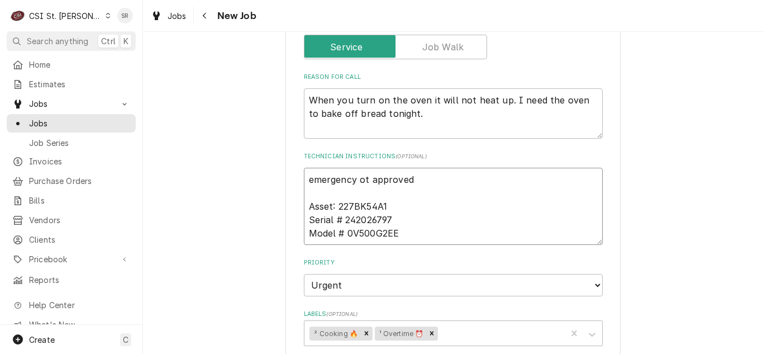
type textarea "x"
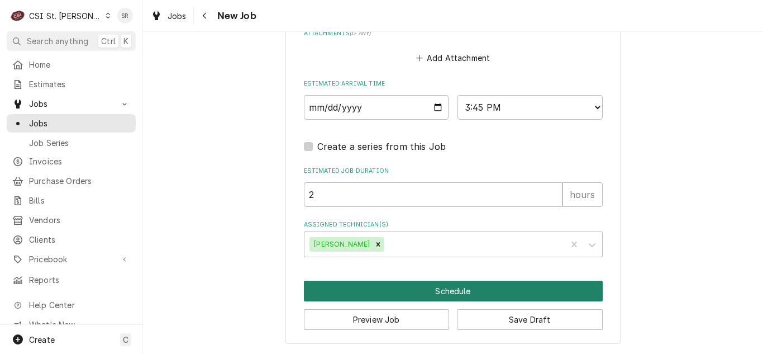
type textarea "emergency ot approved Asset: 227BK54A1 Serial # 242026797 Model # 0V500G2EE"
click at [417, 288] on button "Schedule" at bounding box center [453, 290] width 299 height 21
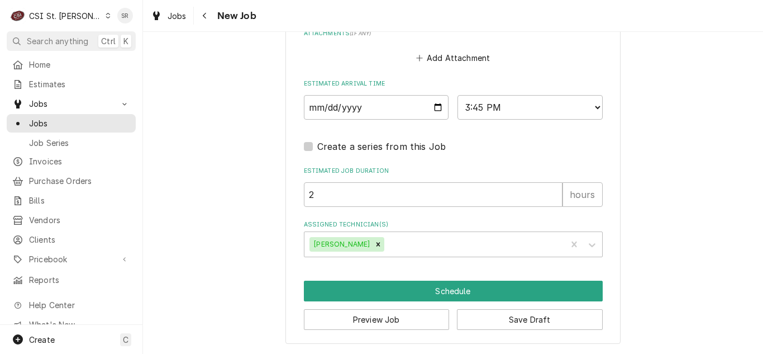
scroll to position [1133, 0]
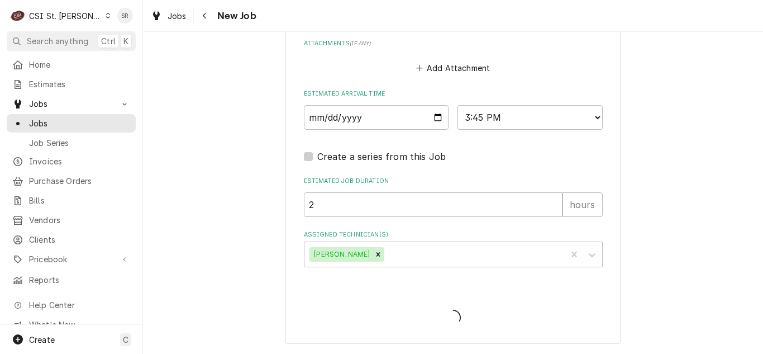
type textarea "x"
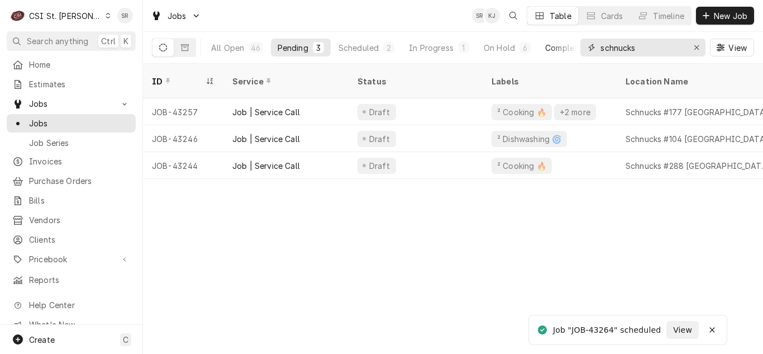
drag, startPoint x: 644, startPoint y: 48, endPoint x: 568, endPoint y: 41, distance: 75.7
click at [568, 41] on div "All Open 46 Pending 3 Scheduled 2 In Progress 1 On Hold 6 Completed 34 schnucks…" at bounding box center [453, 47] width 602 height 31
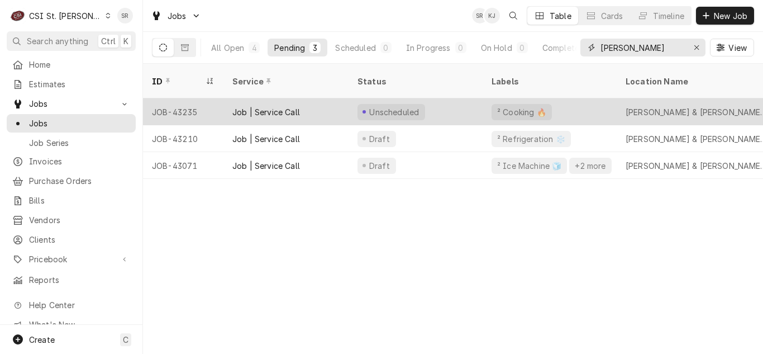
type input "[PERSON_NAME]"
click at [463, 102] on div "Unscheduled" at bounding box center [416, 111] width 134 height 27
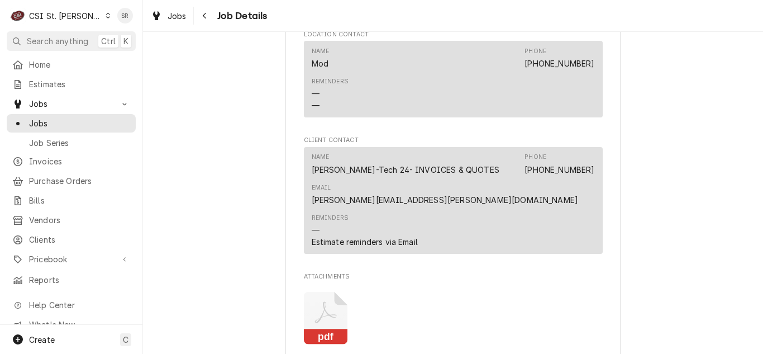
scroll to position [1341, 0]
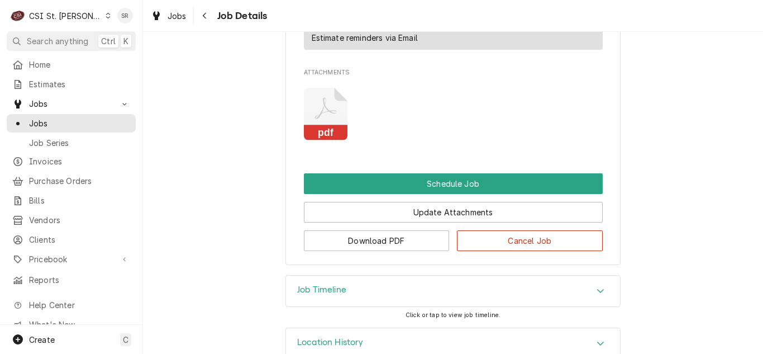
click at [459, 196] on div "Update Attachments" at bounding box center [453, 208] width 299 height 28
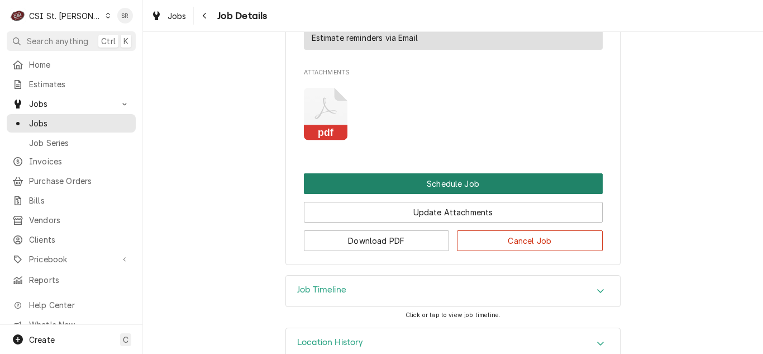
click at [458, 193] on button "Schedule Job" at bounding box center [453, 183] width 299 height 21
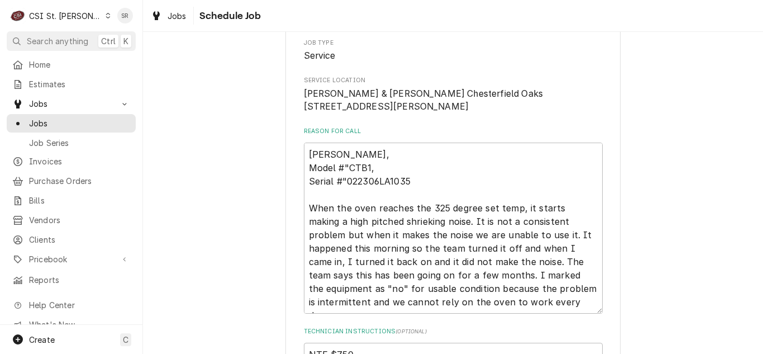
scroll to position [335, 0]
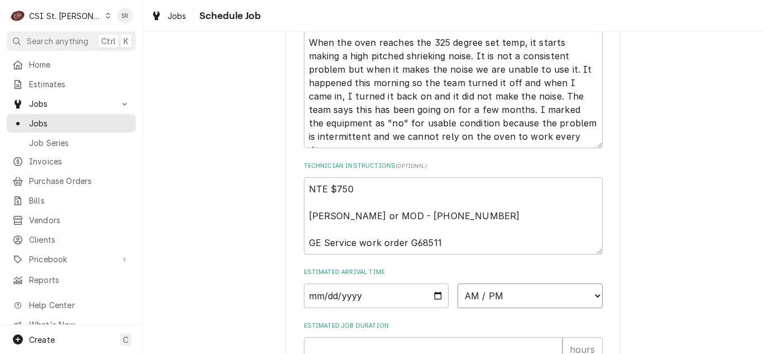
click at [495, 304] on select "AM / PM 6:00 AM 6:15 AM 6:30 AM 6:45 AM 7:00 AM 7:15 AM 7:30 AM 7:45 AM 8:00 AM…" at bounding box center [529, 295] width 145 height 25
select select "15:15:00"
click at [457, 296] on select "AM / PM 6:00 AM 6:15 AM 6:30 AM 6:45 AM 7:00 AM 7:15 AM 7:30 AM 7:45 AM 8:00 AM…" at bounding box center [529, 295] width 145 height 25
click at [439, 304] on input "Date" at bounding box center [376, 295] width 145 height 25
type textarea "x"
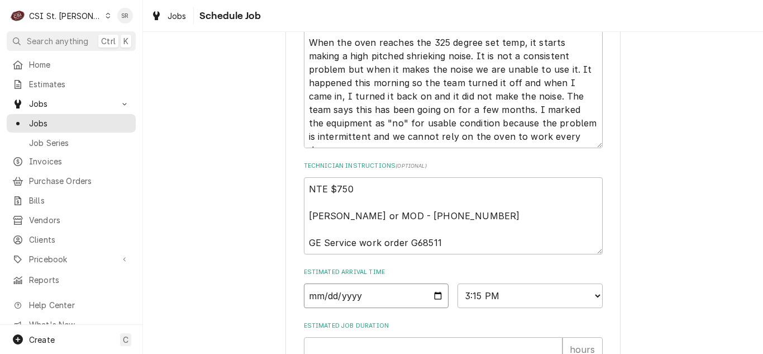
type input "[DATE]"
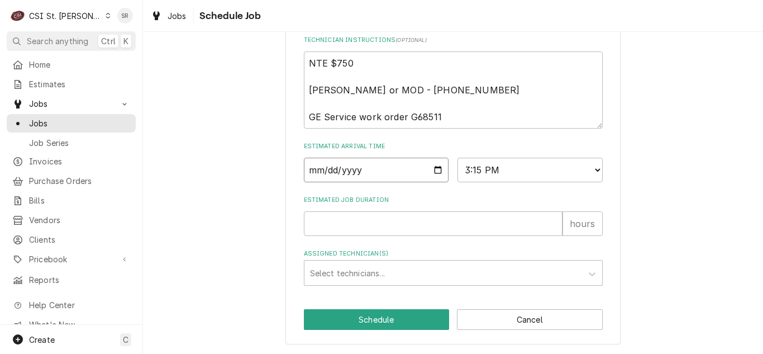
scroll to position [474, 0]
click at [395, 227] on input "Estimated Job Duration" at bounding box center [433, 223] width 259 height 25
type textarea "x"
type input "2"
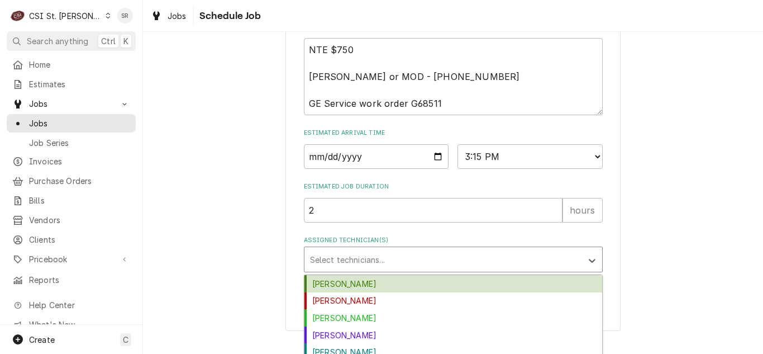
click at [387, 269] on div "Assigned Technician(s)" at bounding box center [443, 259] width 266 height 20
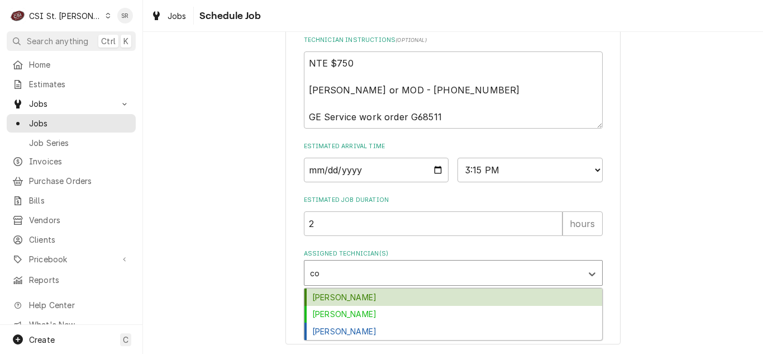
type input "cou"
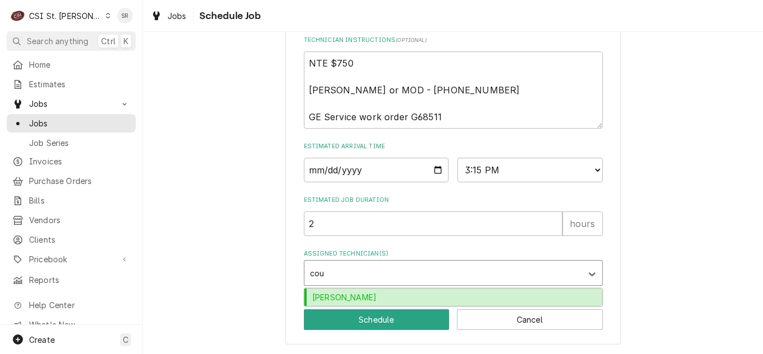
click at [387, 300] on div "[PERSON_NAME]" at bounding box center [453, 296] width 298 height 17
type textarea "x"
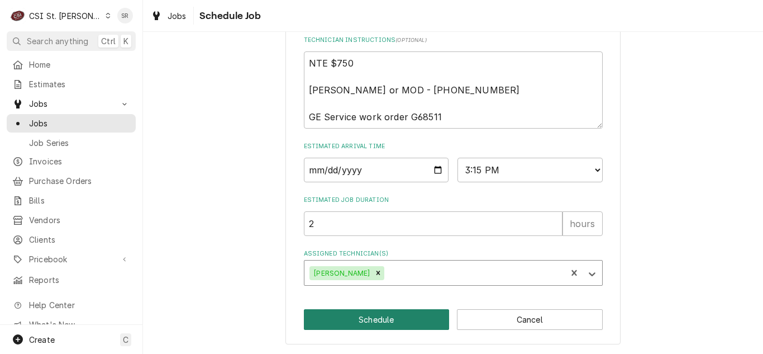
click at [385, 317] on button "Schedule" at bounding box center [377, 319] width 146 height 21
type textarea "x"
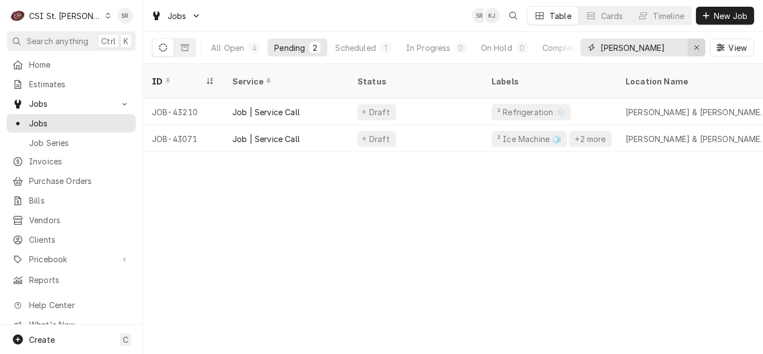
click at [694, 50] on icon "Erase input" at bounding box center [697, 48] width 6 height 8
